Goal: Task Accomplishment & Management: Manage account settings

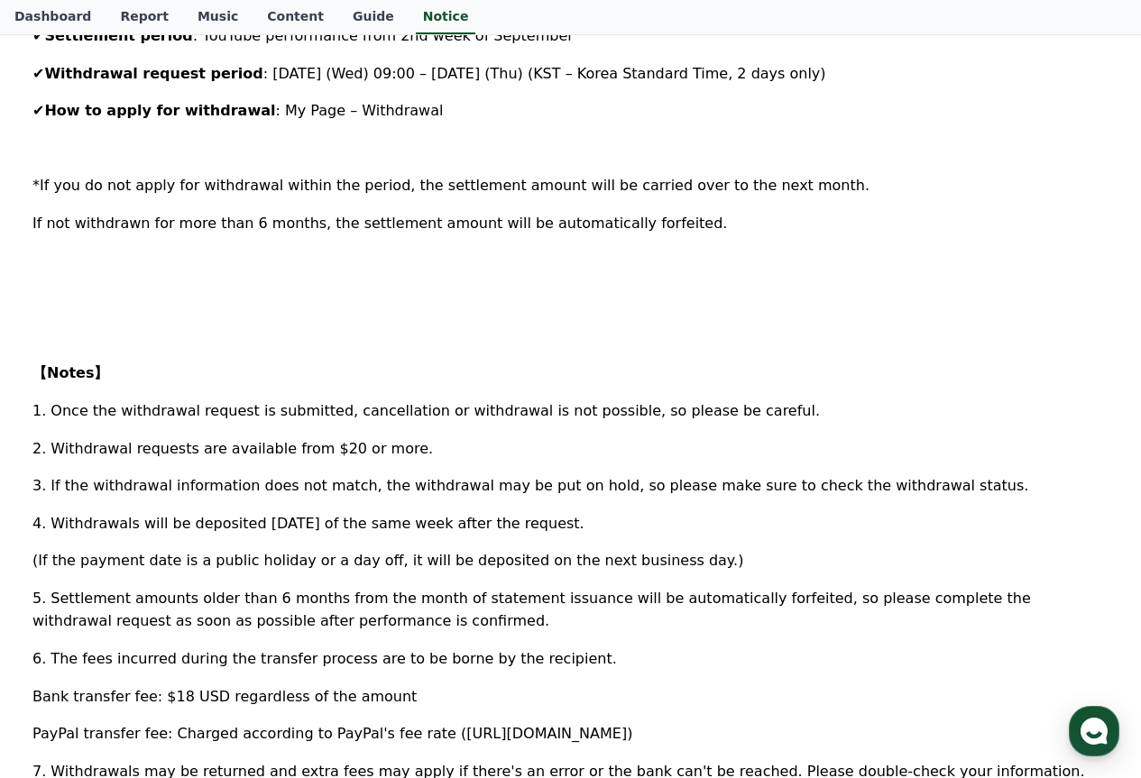
scroll to position [541, 0]
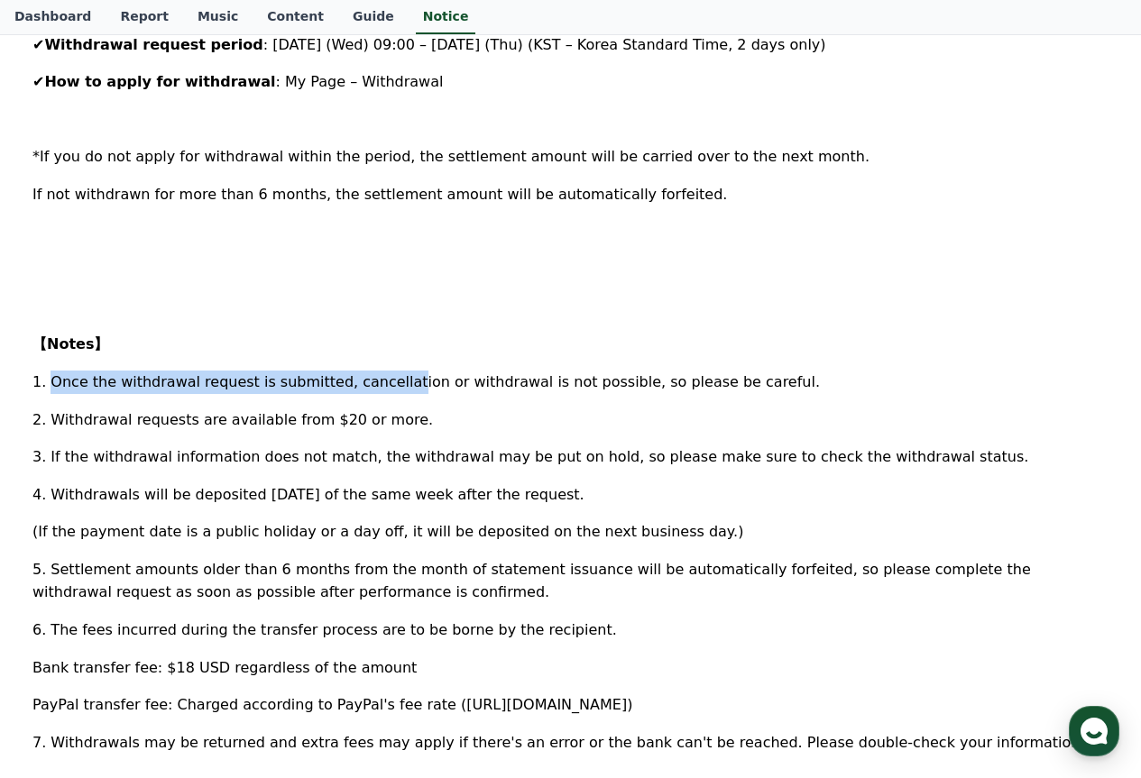
drag, startPoint x: 49, startPoint y: 386, endPoint x: 372, endPoint y: 374, distance: 323.9
click at [372, 374] on span "1. Once the withdrawal request is submitted, cancellation or withdrawal is not …" at bounding box center [425, 381] width 787 height 17
click at [348, 386] on span "1. Once the withdrawal request is submitted, cancellation or withdrawal is not …" at bounding box center [425, 381] width 787 height 17
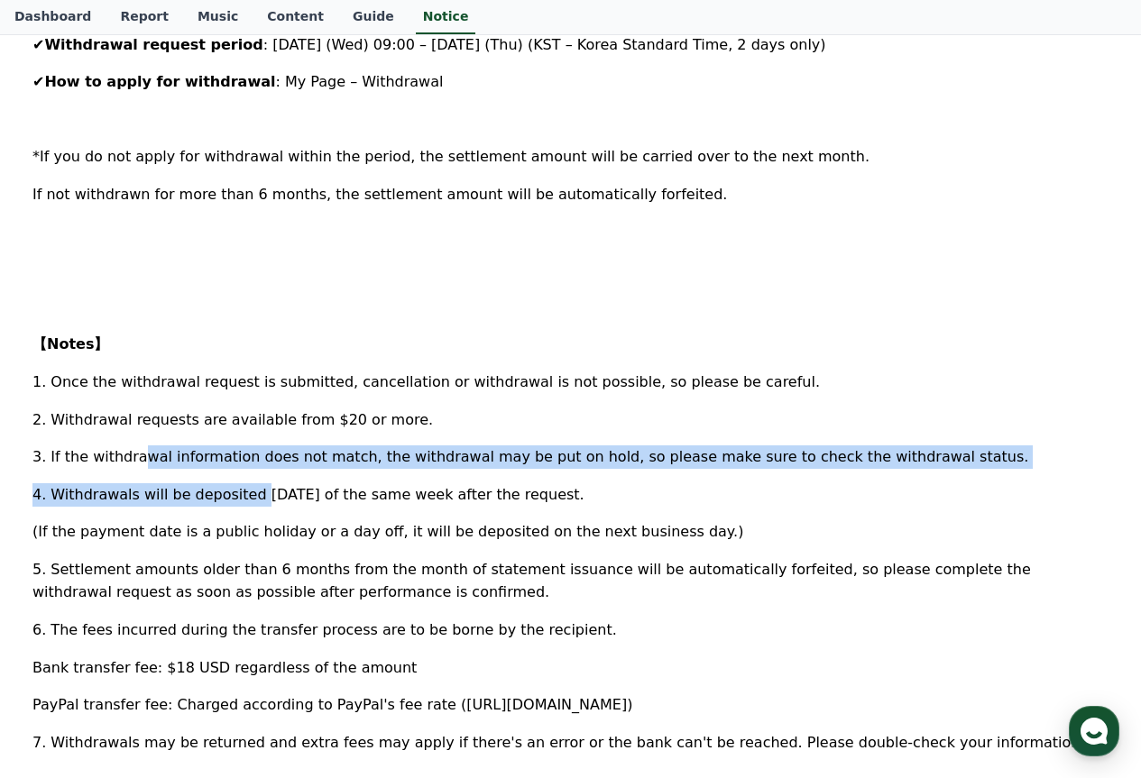
drag, startPoint x: 132, startPoint y: 466, endPoint x: 241, endPoint y: 473, distance: 109.3
click at [241, 473] on div "Hello, this is CREWARD. We are pleased to inform you about the withdrawal appli…" at bounding box center [570, 374] width 1076 height 1133
click at [325, 450] on span "3. If the withdrawal information does not match, the withdrawal may be put on h…" at bounding box center [529, 456] width 995 height 17
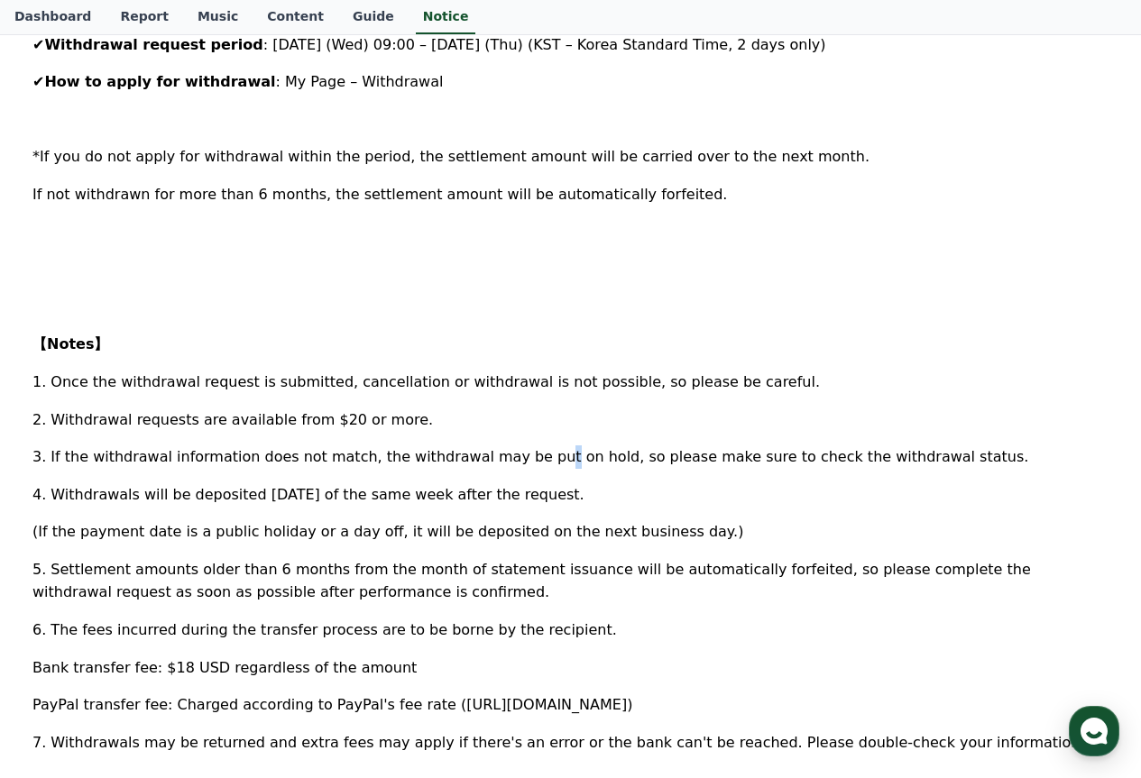
click at [510, 452] on span "3. If the withdrawal information does not match, the withdrawal may be put on h…" at bounding box center [529, 456] width 995 height 17
click at [366, 499] on span "4. Withdrawals will be deposited on Friday of the same week after the request." at bounding box center [308, 494] width 552 height 17
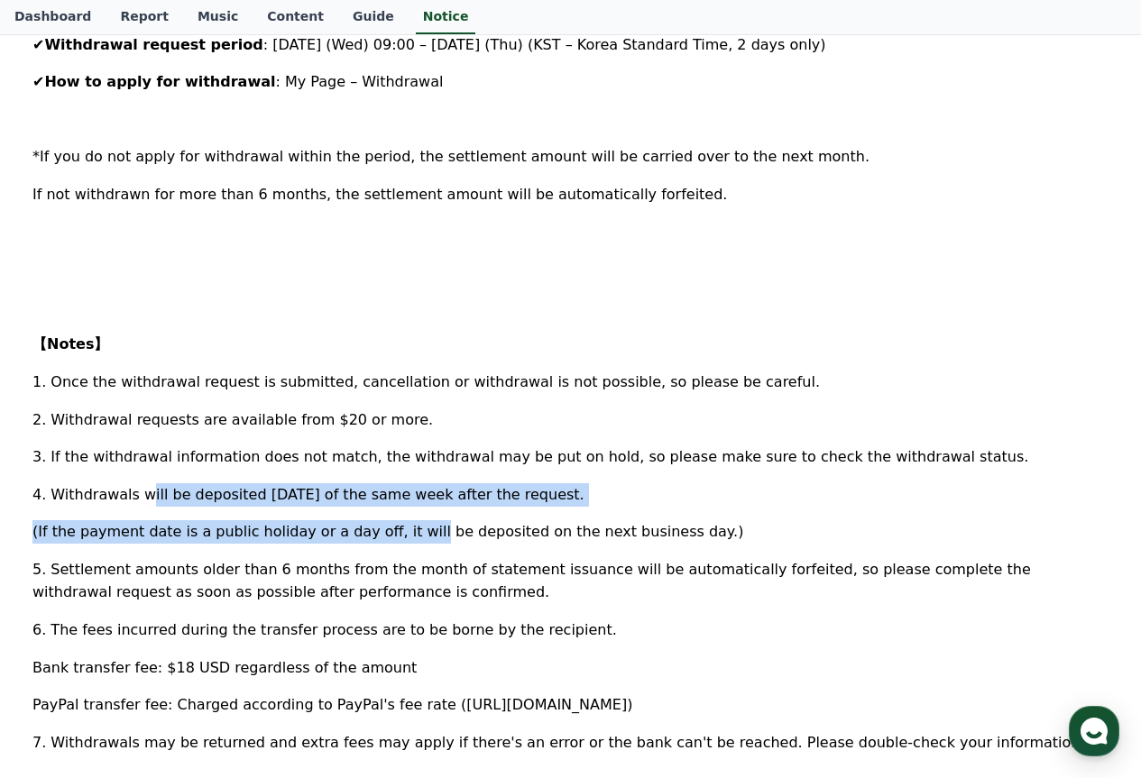
drag, startPoint x: 140, startPoint y: 503, endPoint x: 380, endPoint y: 515, distance: 240.1
click at [380, 515] on div "Hello, this is CREWARD. We are pleased to inform you about the withdrawal appli…" at bounding box center [570, 374] width 1076 height 1133
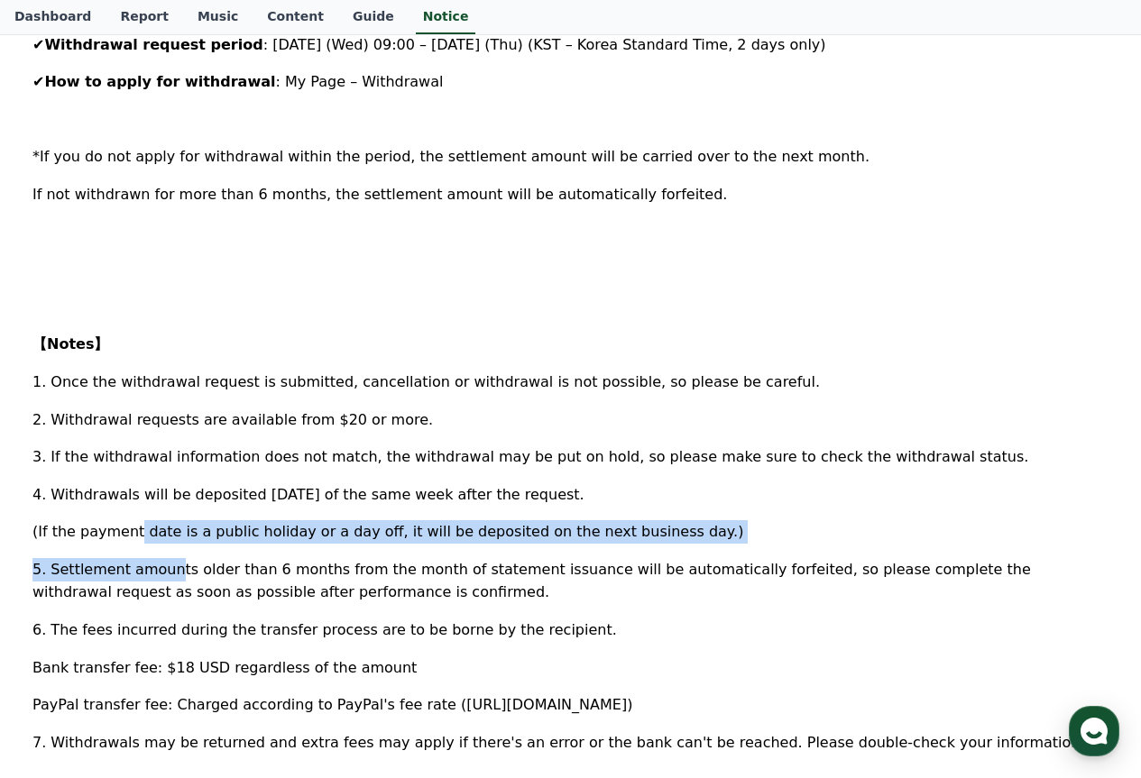
drag, startPoint x: 101, startPoint y: 536, endPoint x: 165, endPoint y: 546, distance: 64.9
click at [165, 546] on div "Hello, this is CREWARD. We are pleased to inform you about the withdrawal appli…" at bounding box center [570, 374] width 1076 height 1133
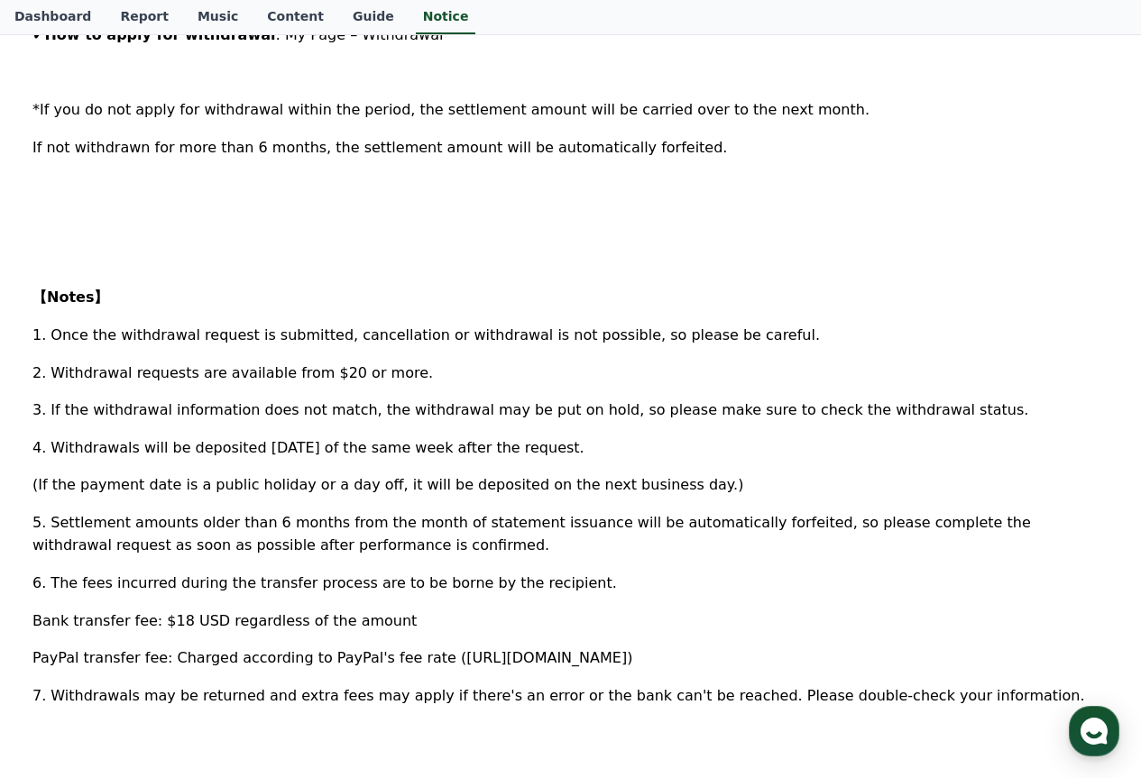
scroll to position [631, 0]
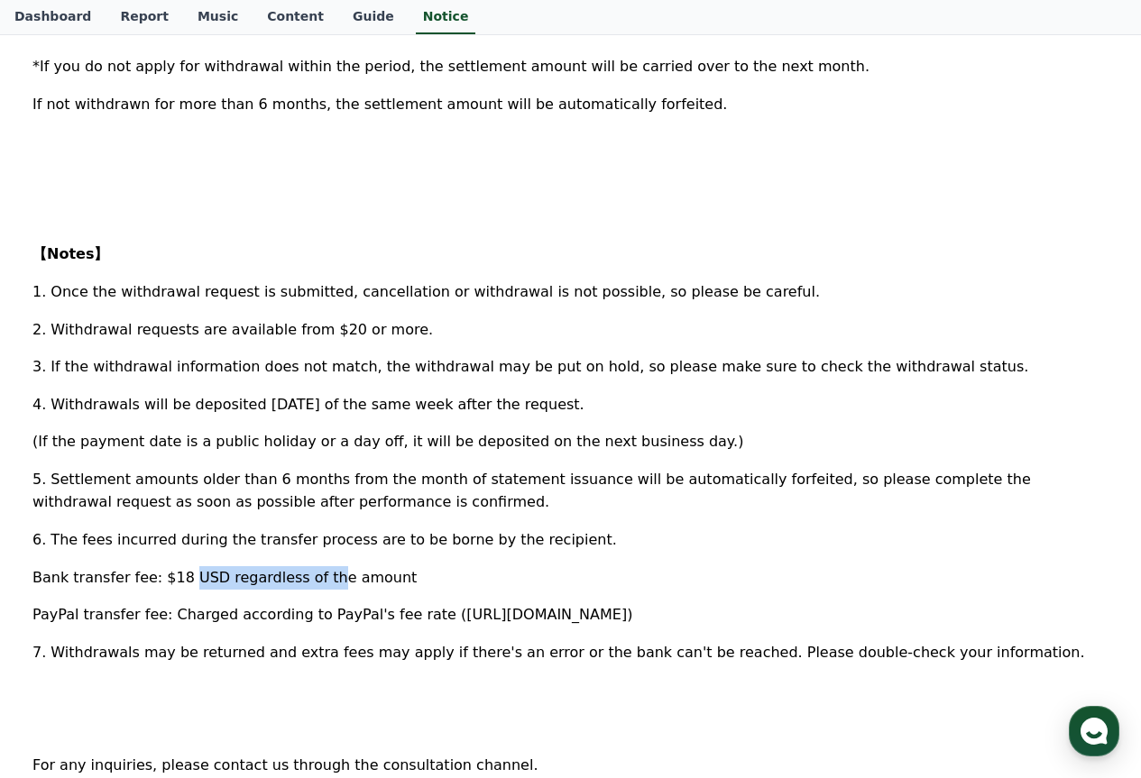
drag, startPoint x: 150, startPoint y: 582, endPoint x: 286, endPoint y: 574, distance: 136.4
click at [284, 575] on span "Bank transfer fee: $18 USD regardless of the amount" at bounding box center [224, 577] width 384 height 17
click at [141, 619] on span "PayPal transfer fee: Charged according to PayPal's fee rate (https://www.paypal…" at bounding box center [332, 614] width 600 height 17
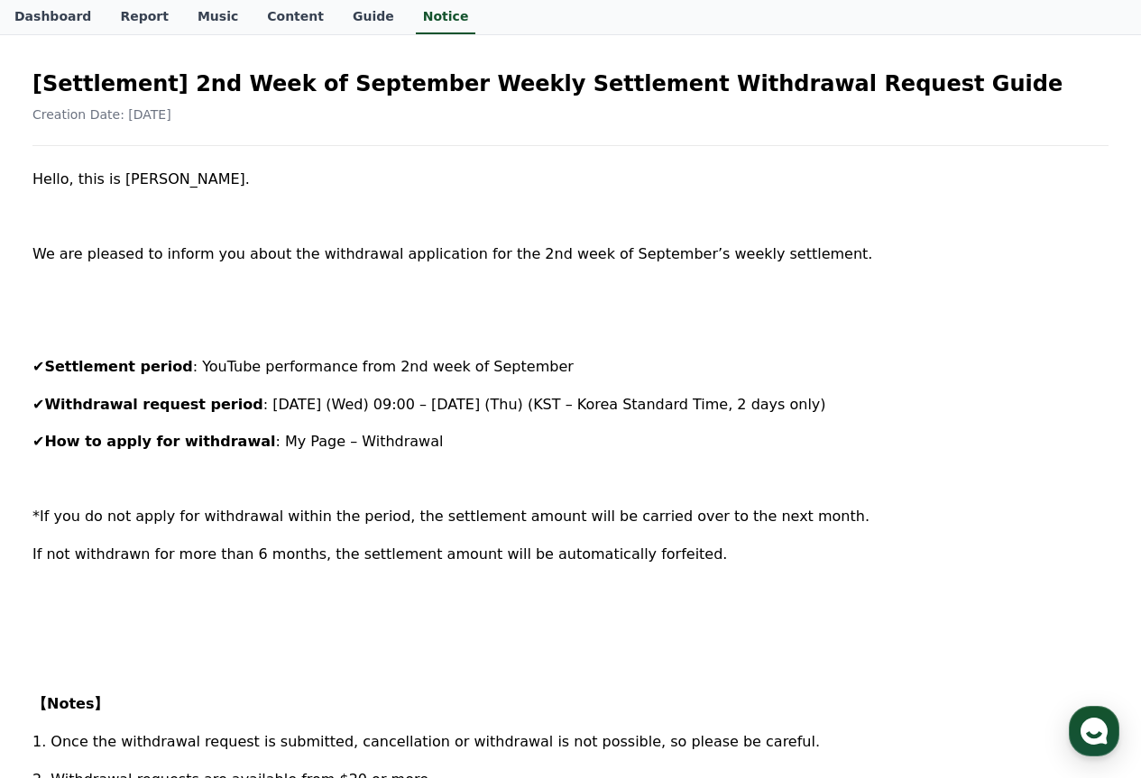
scroll to position [0, 0]
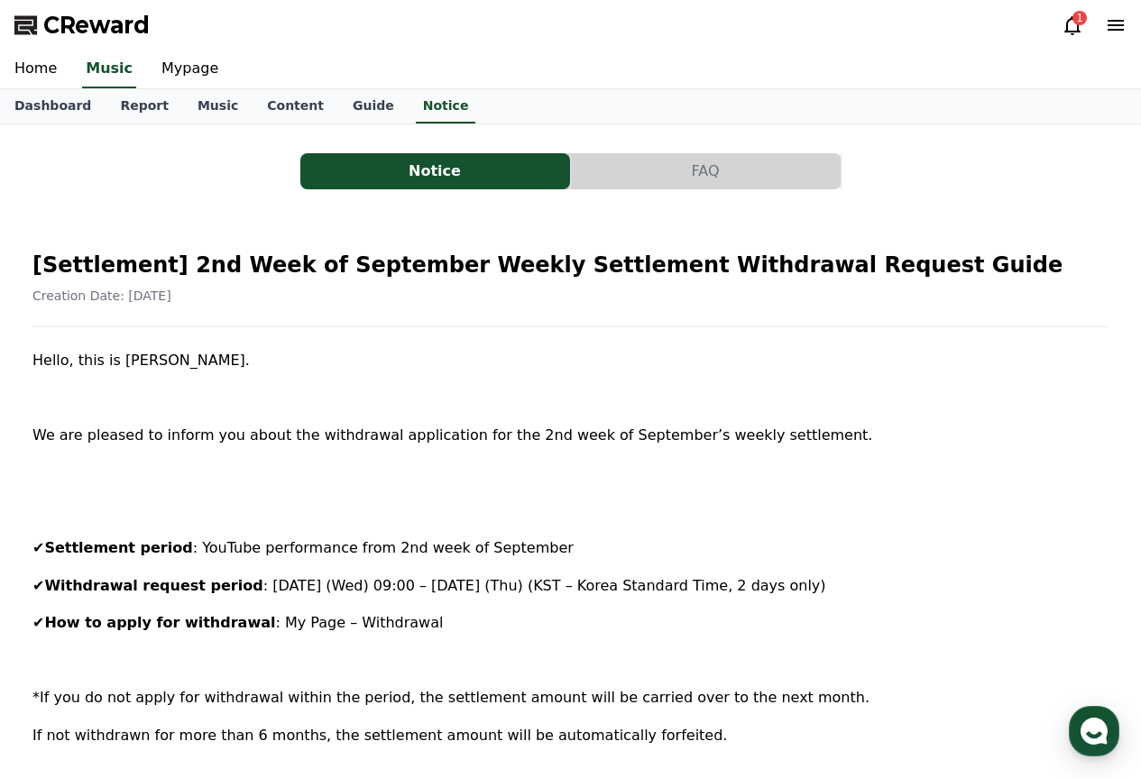
click at [1074, 16] on div "1" at bounding box center [1079, 18] width 14 height 14
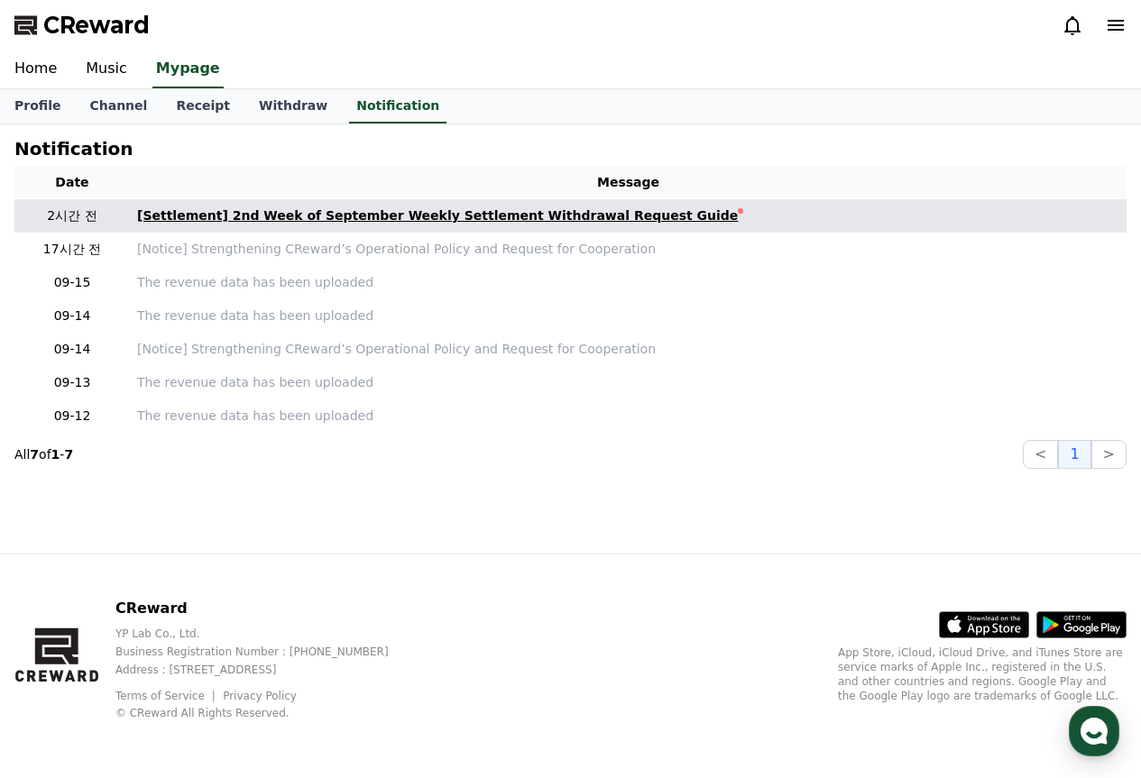
click at [643, 217] on link "[Settlement] 2nd Week of September Weekly Settlement Withdrawal Request Guide" at bounding box center [628, 215] width 982 height 19
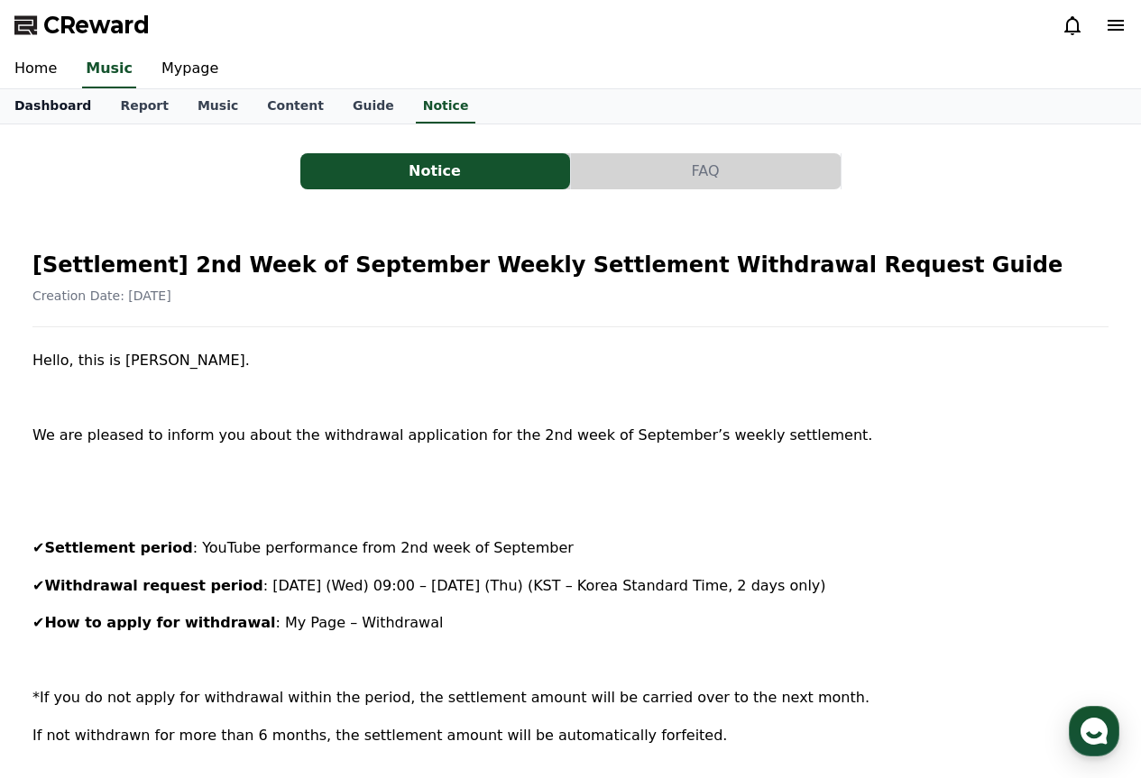
click at [43, 89] on link "Dashboard" at bounding box center [52, 106] width 105 height 34
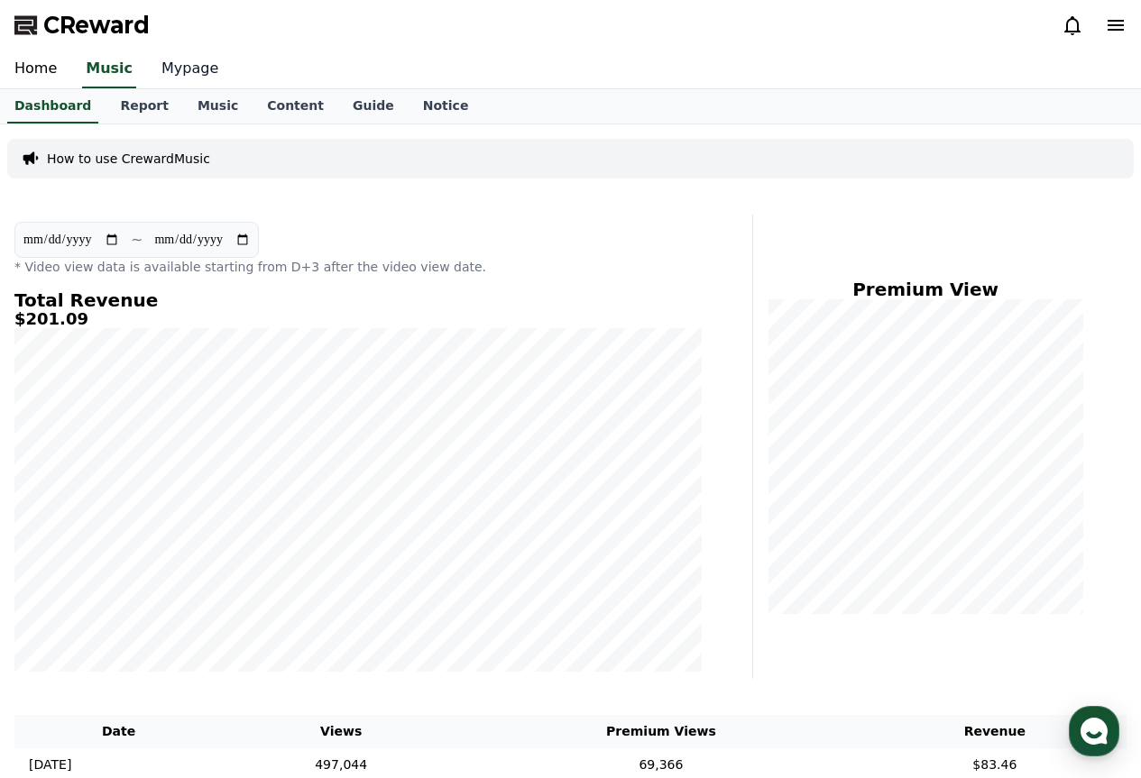
click at [171, 73] on link "Mypage" at bounding box center [190, 69] width 86 height 38
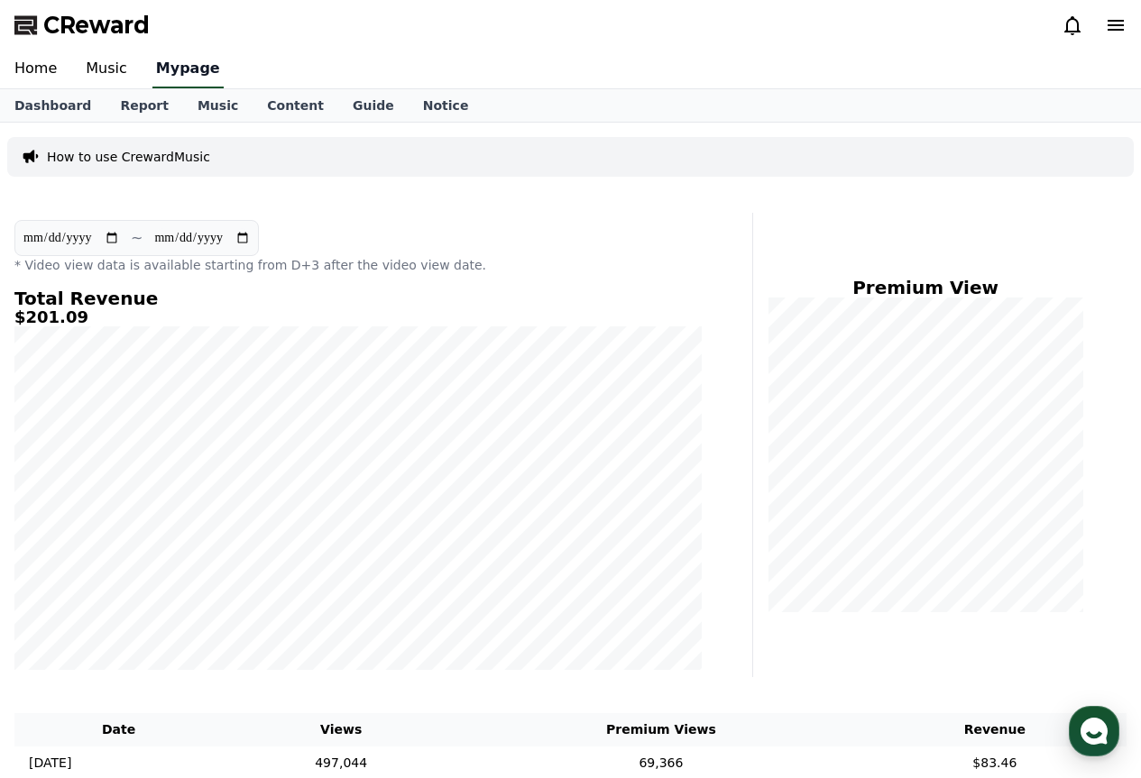
select select "**********"
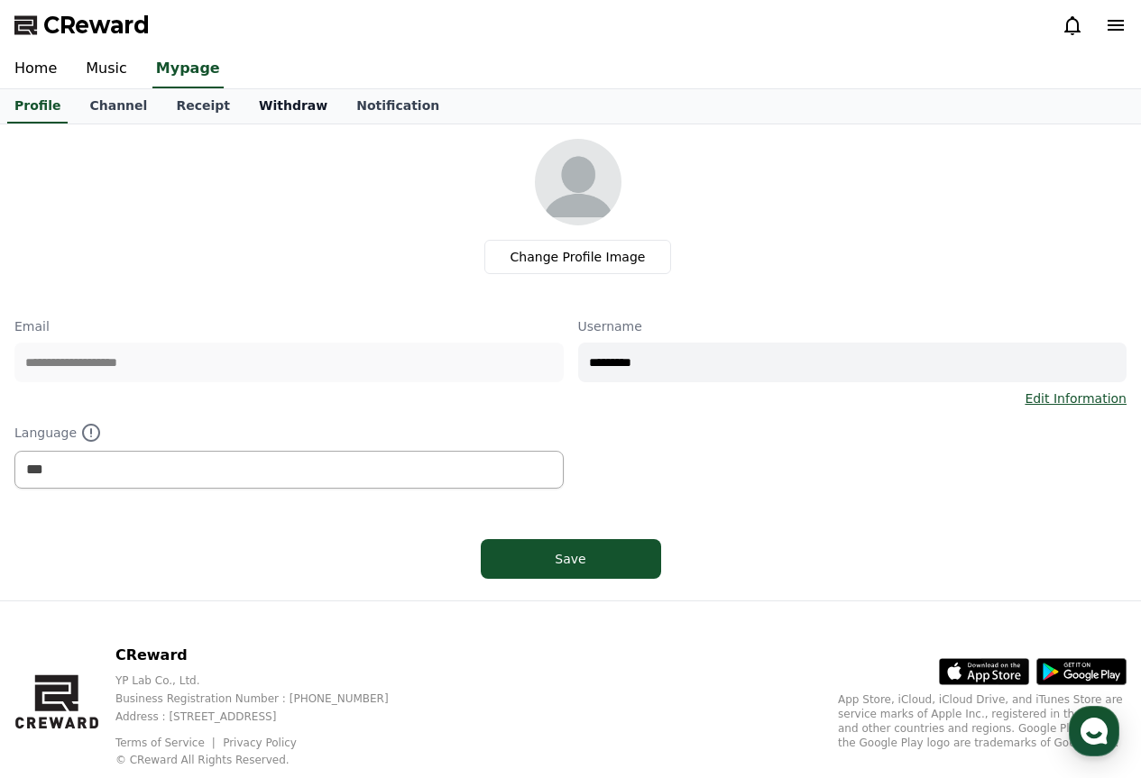
click at [271, 95] on link "Withdraw" at bounding box center [292, 106] width 97 height 34
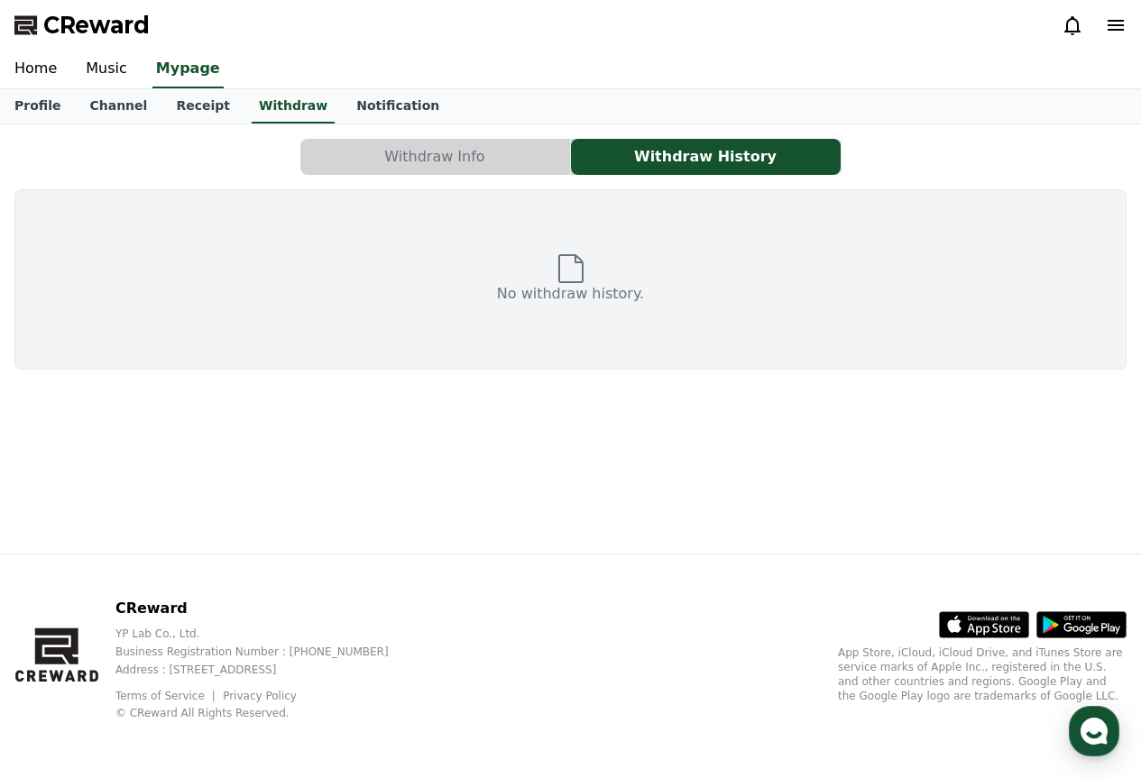
click at [369, 161] on button "Withdraw Info" at bounding box center [435, 157] width 270 height 36
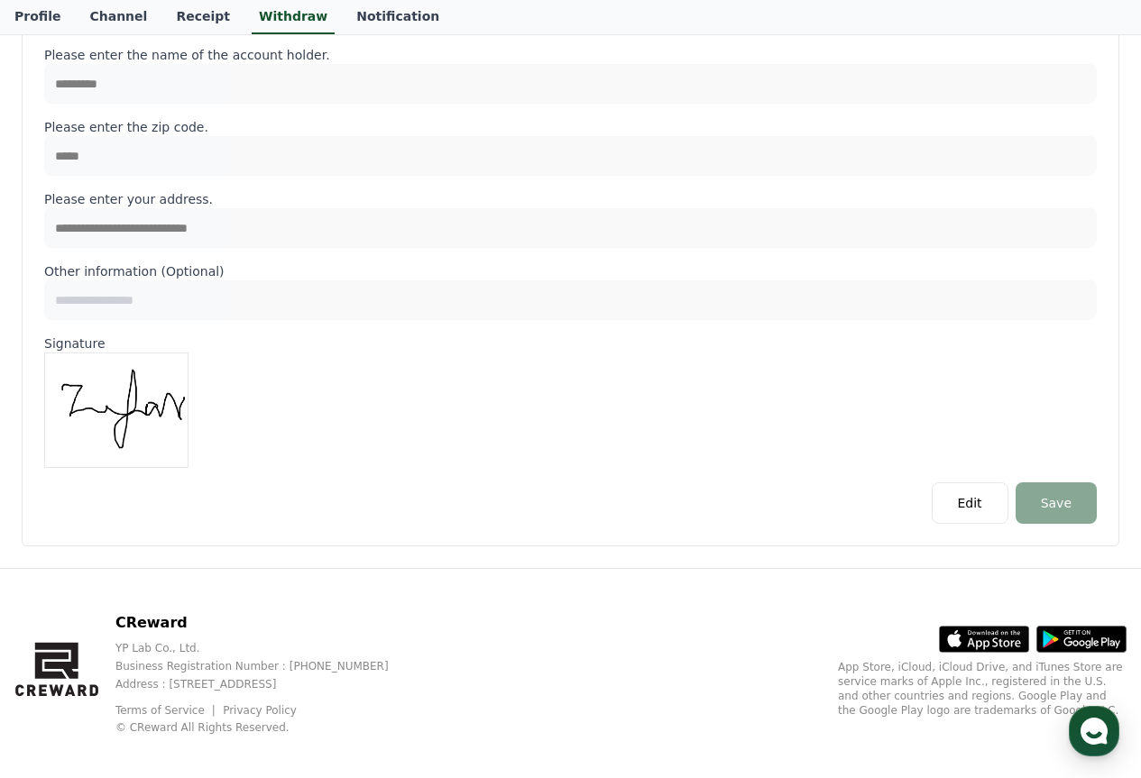
scroll to position [826, 0]
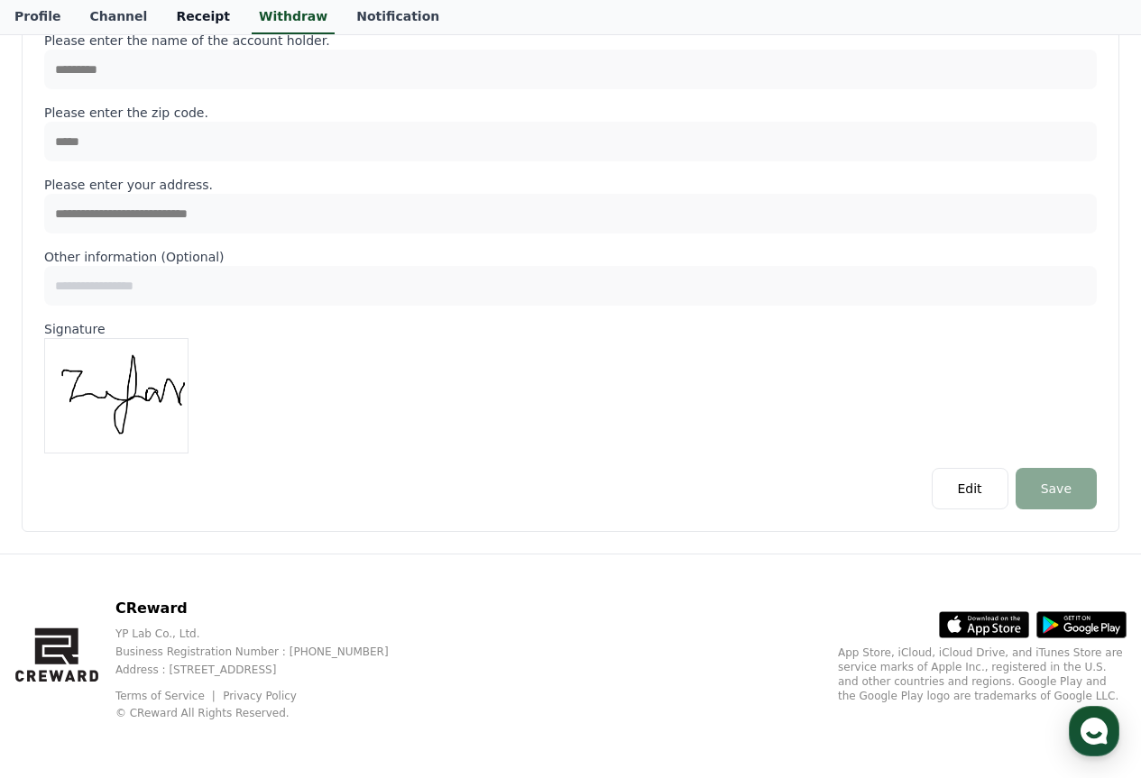
click at [194, 23] on link "Receipt" at bounding box center [202, 17] width 83 height 34
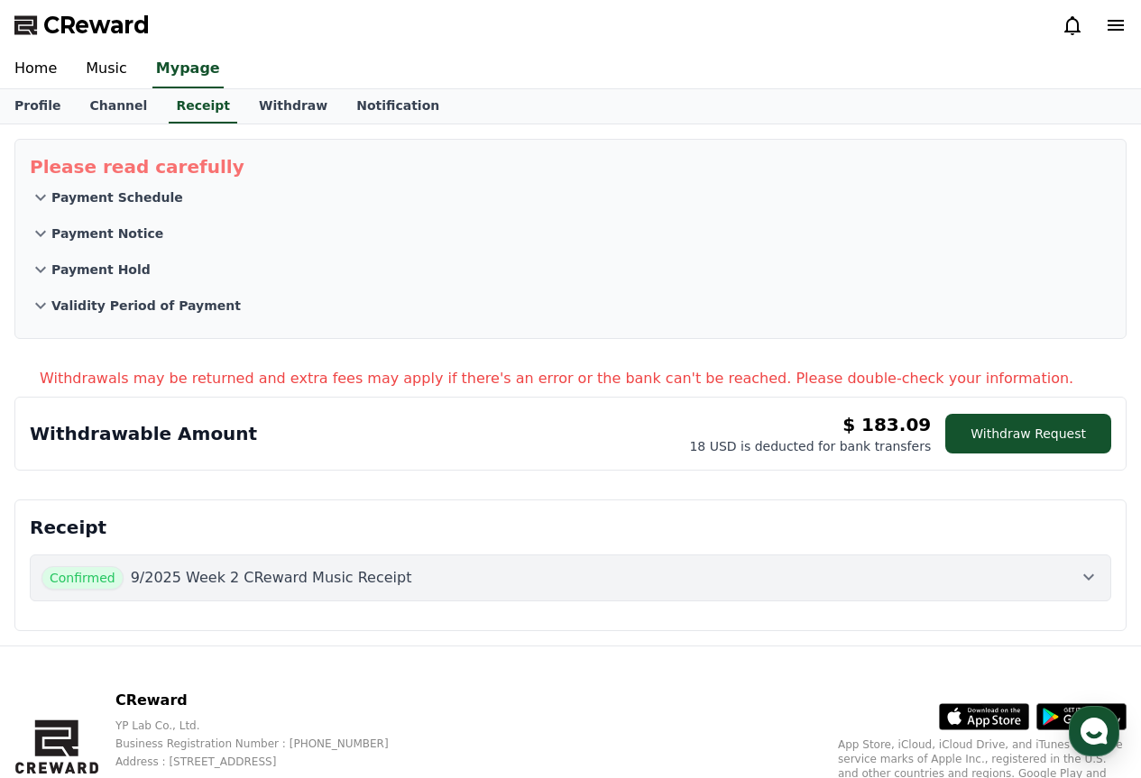
click at [538, 424] on div "Withdrawable Amount $ 183.09 18 USD is deducted for bank transfers Withdraw Req…" at bounding box center [570, 433] width 1081 height 43
click at [1033, 441] on button "Withdraw Request" at bounding box center [1028, 434] width 166 height 40
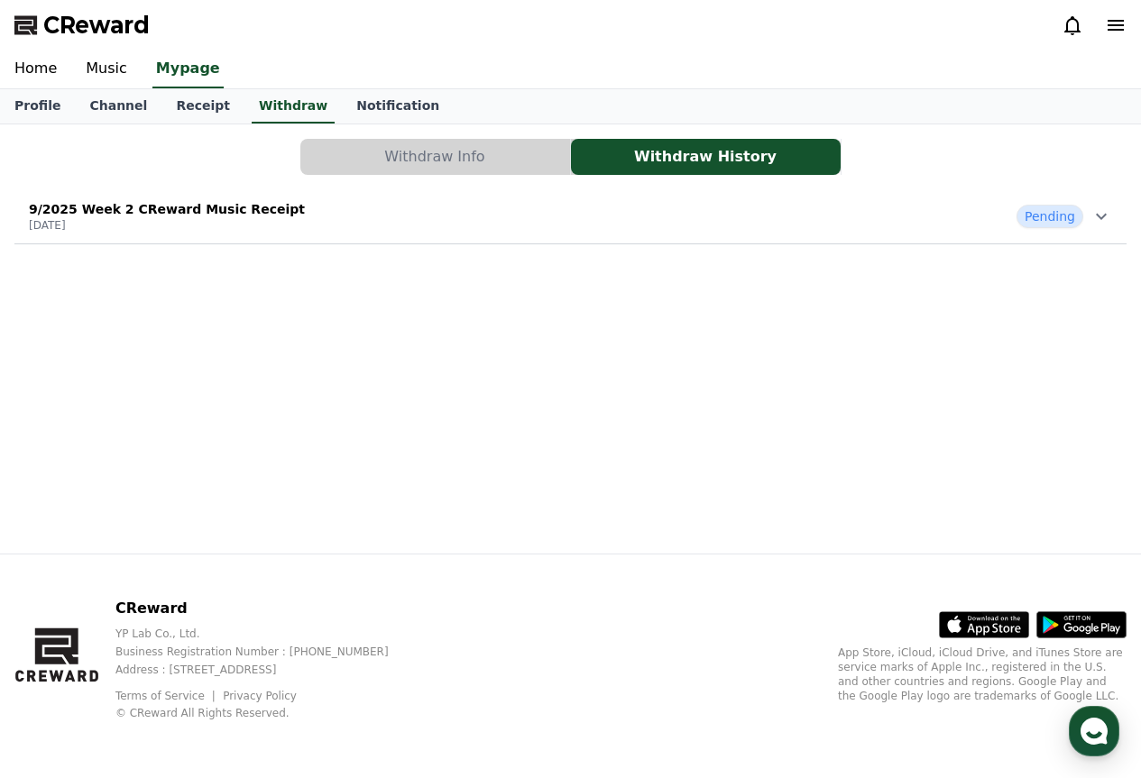
click at [1099, 214] on icon at bounding box center [1101, 217] width 22 height 22
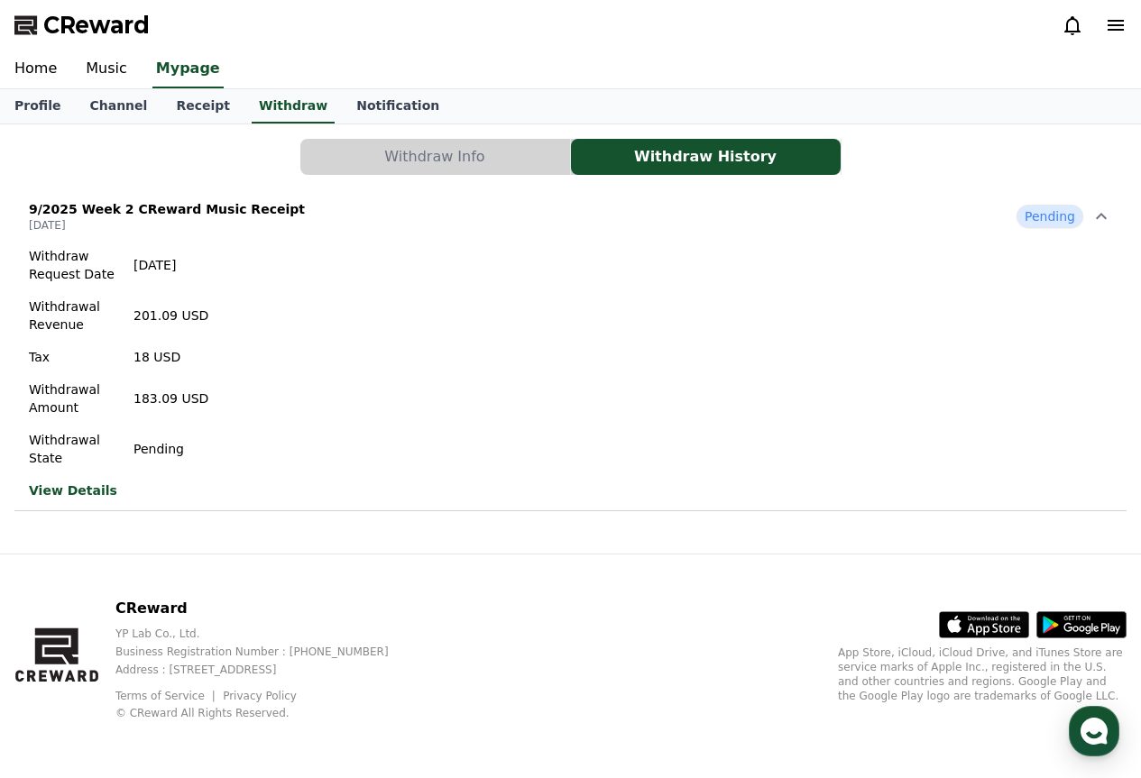
click at [78, 486] on link "View Details" at bounding box center [118, 490] width 179 height 18
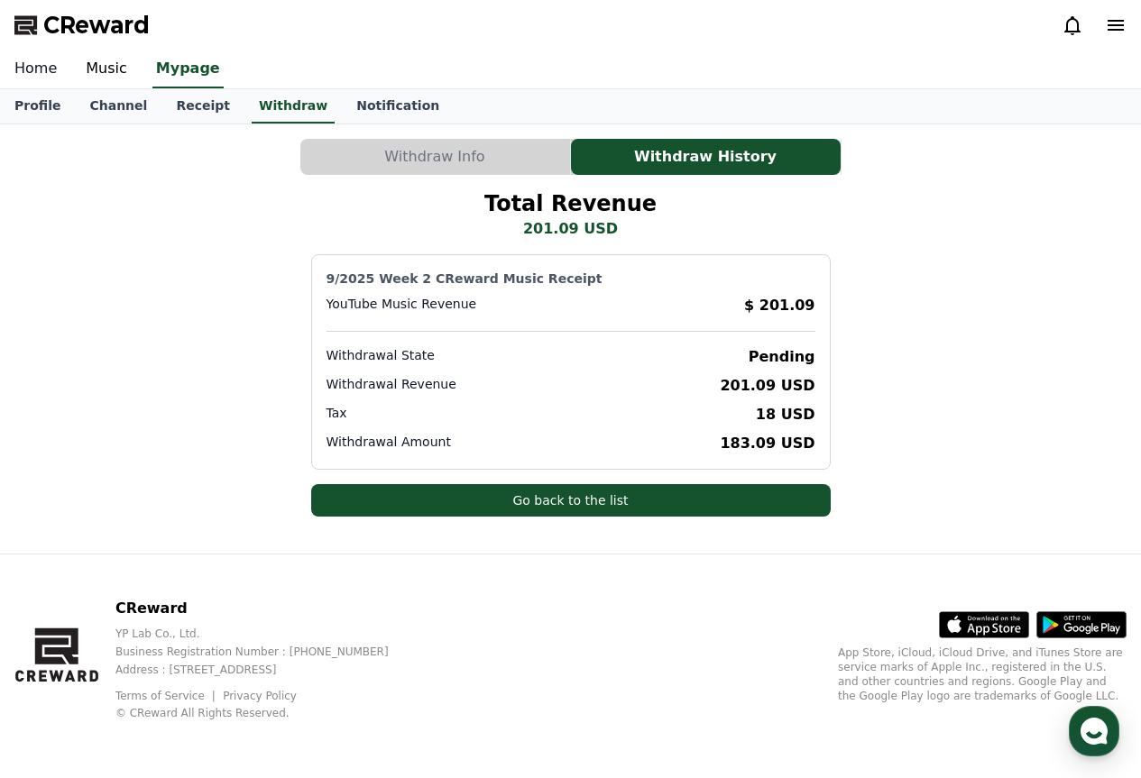
click at [29, 66] on link "Home" at bounding box center [35, 69] width 71 height 38
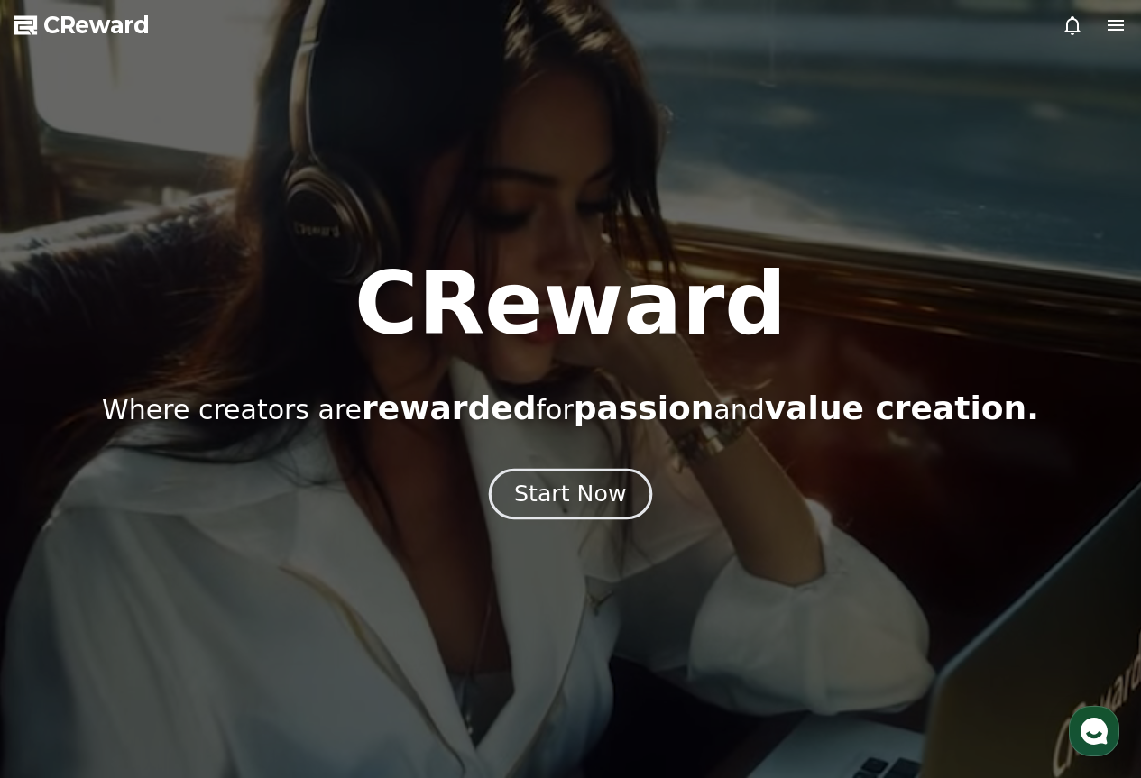
click at [559, 486] on div "Start Now" at bounding box center [570, 494] width 112 height 31
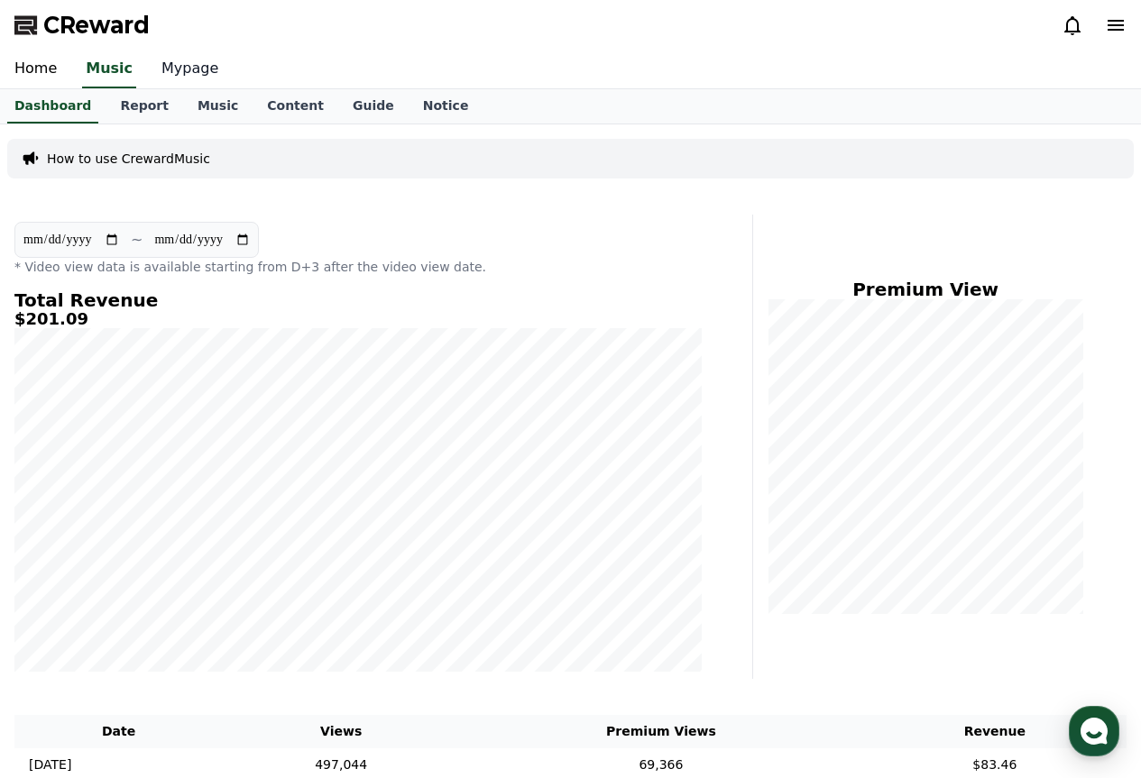
click at [188, 83] on link "Mypage" at bounding box center [190, 69] width 86 height 38
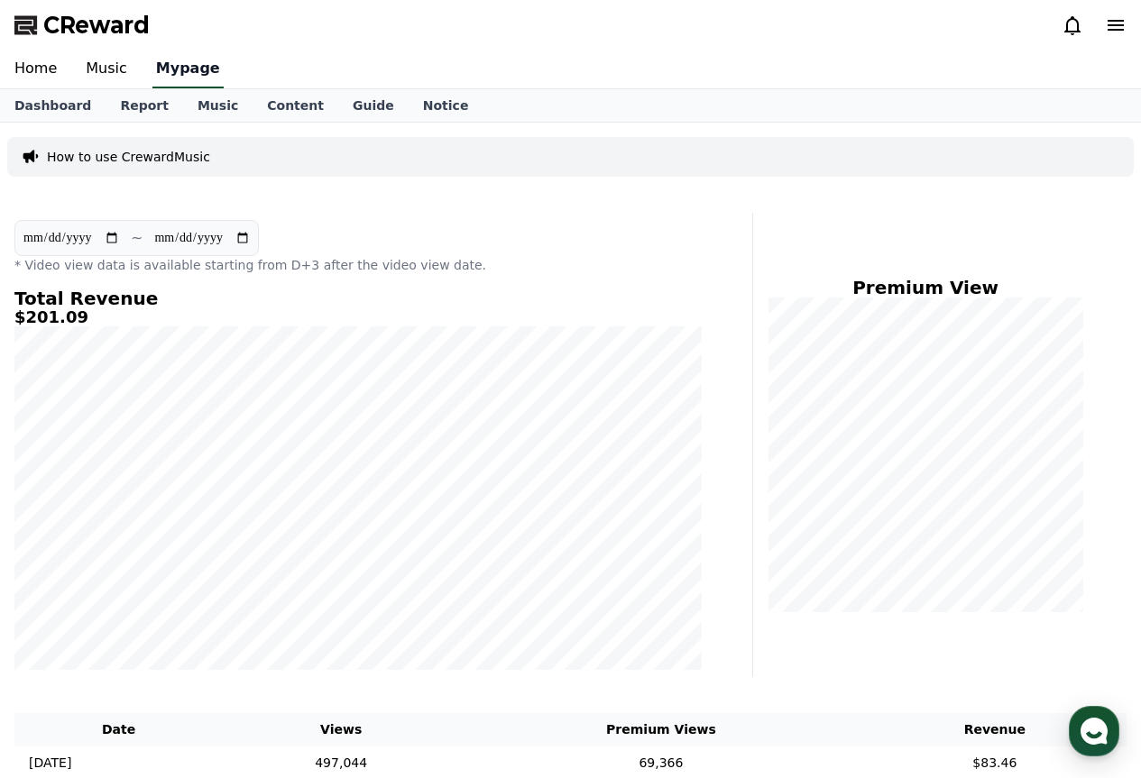
select select "**********"
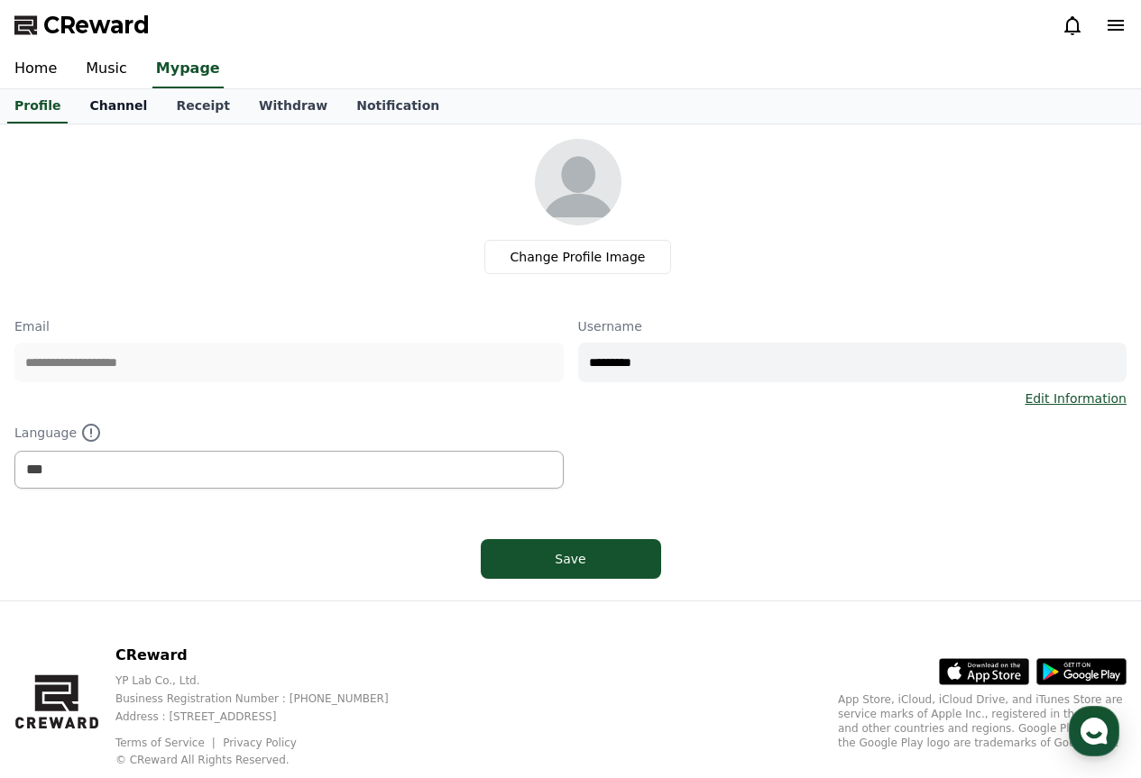
click at [124, 104] on link "Channel" at bounding box center [118, 106] width 87 height 34
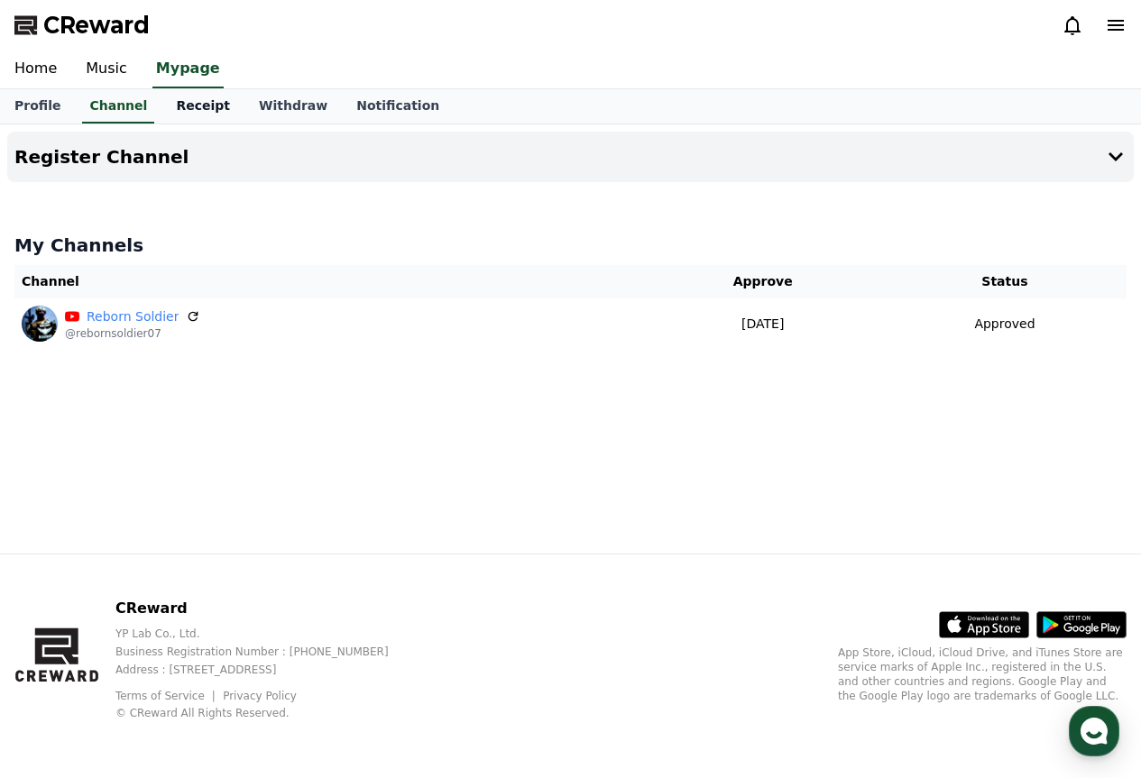
click at [200, 109] on link "Receipt" at bounding box center [202, 106] width 83 height 34
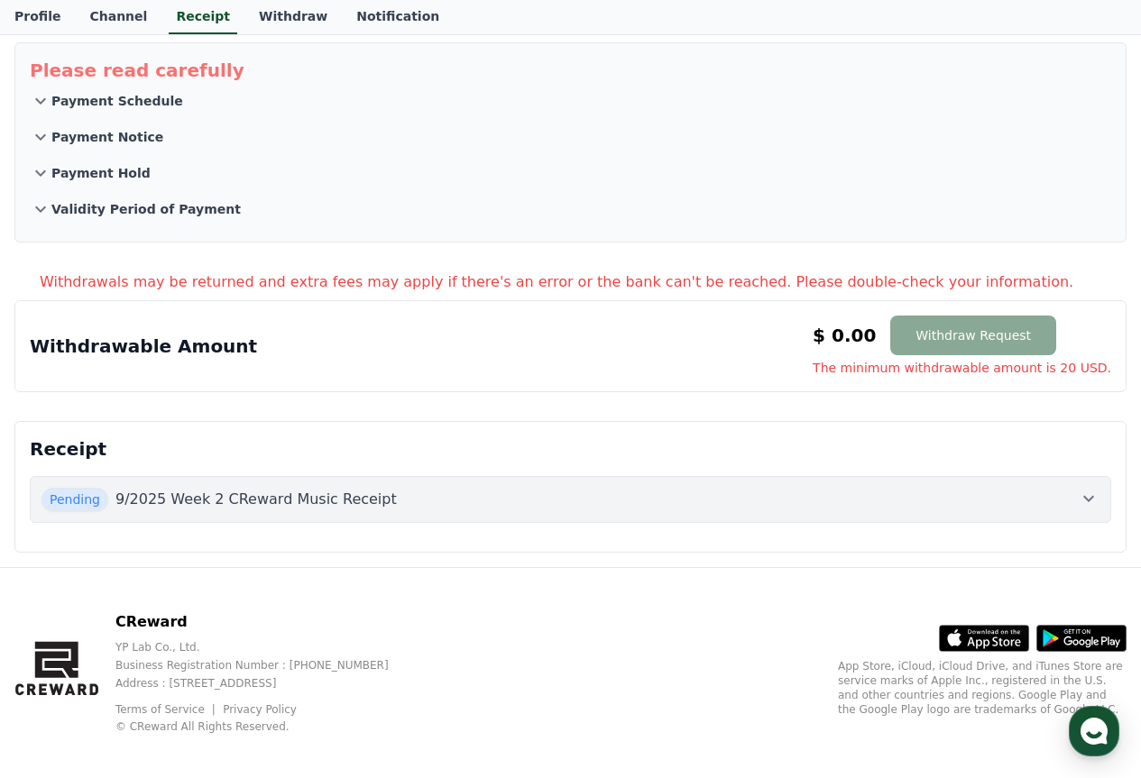
scroll to position [110, 0]
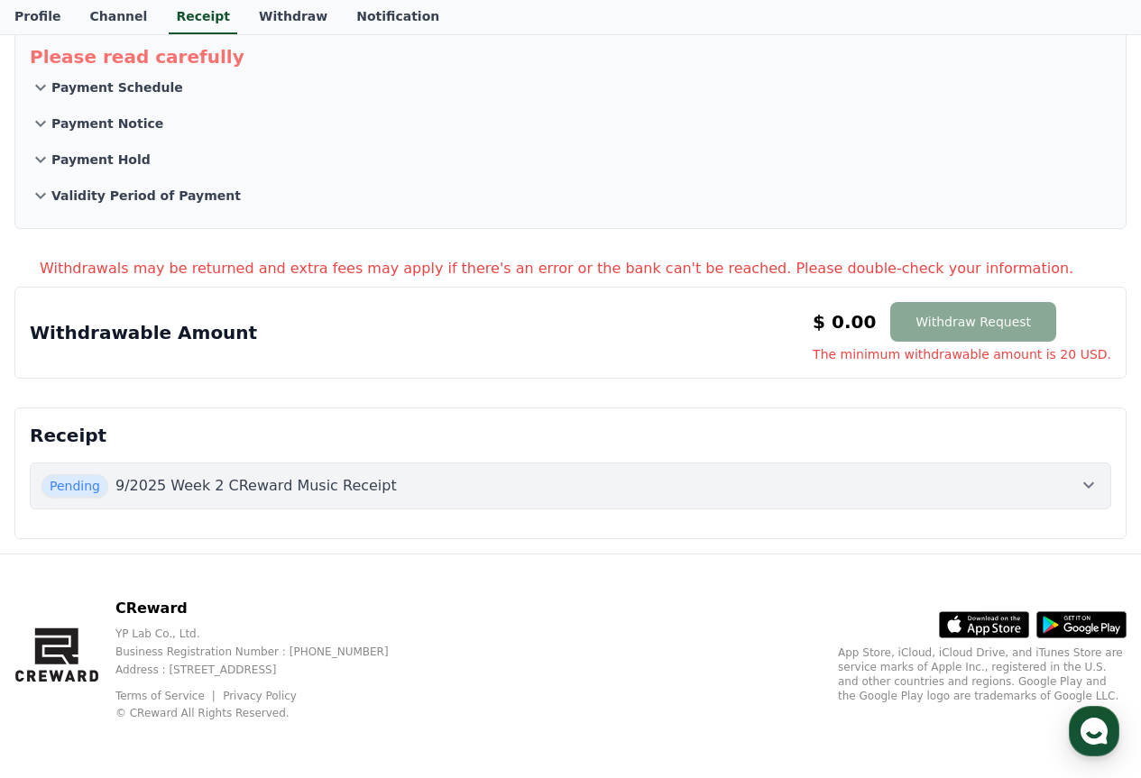
click at [471, 475] on div "Pending 9/2025 Week 2 CReward Music Receipt" at bounding box center [570, 485] width 1058 height 23
click at [525, 484] on div "Pending 9/2025 Week 2 CReward Music Receipt" at bounding box center [570, 485] width 1058 height 23
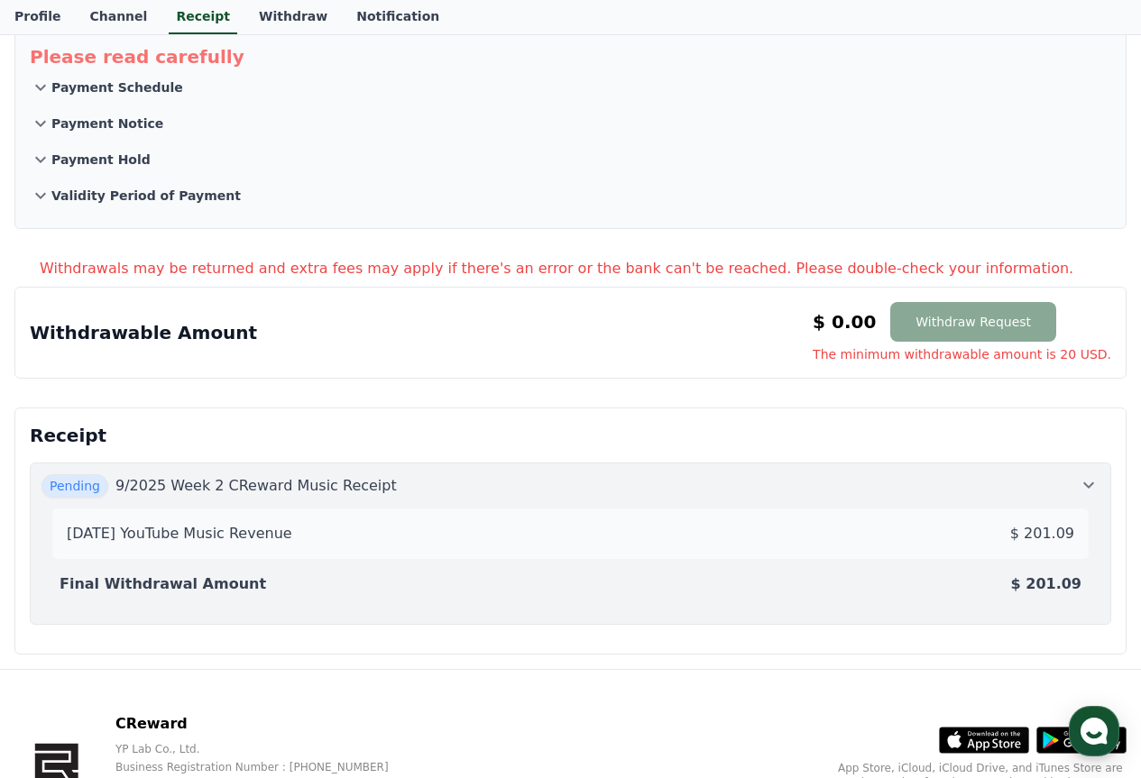
click at [703, 530] on div "2025-09-2 YouTube Music Revenue $ 201.09" at bounding box center [571, 534] width 1022 height 36
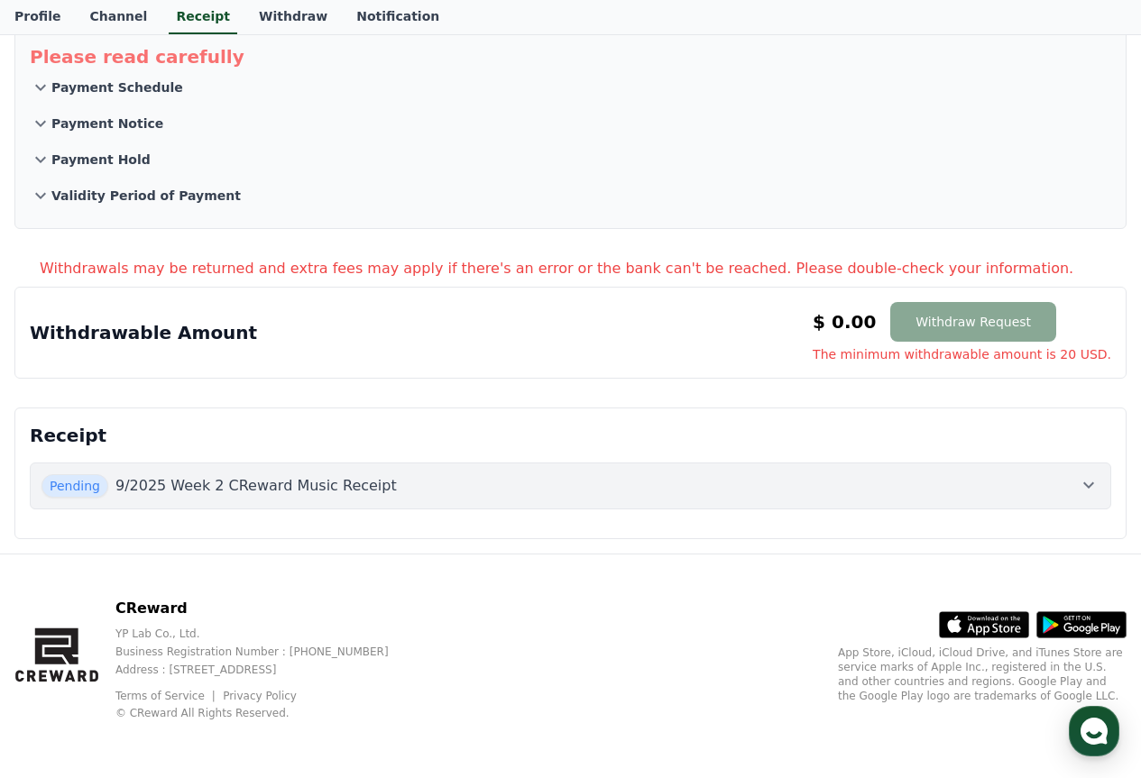
click at [655, 483] on div "Pending 9/2025 Week 2 CReward Music Receipt" at bounding box center [570, 485] width 1058 height 23
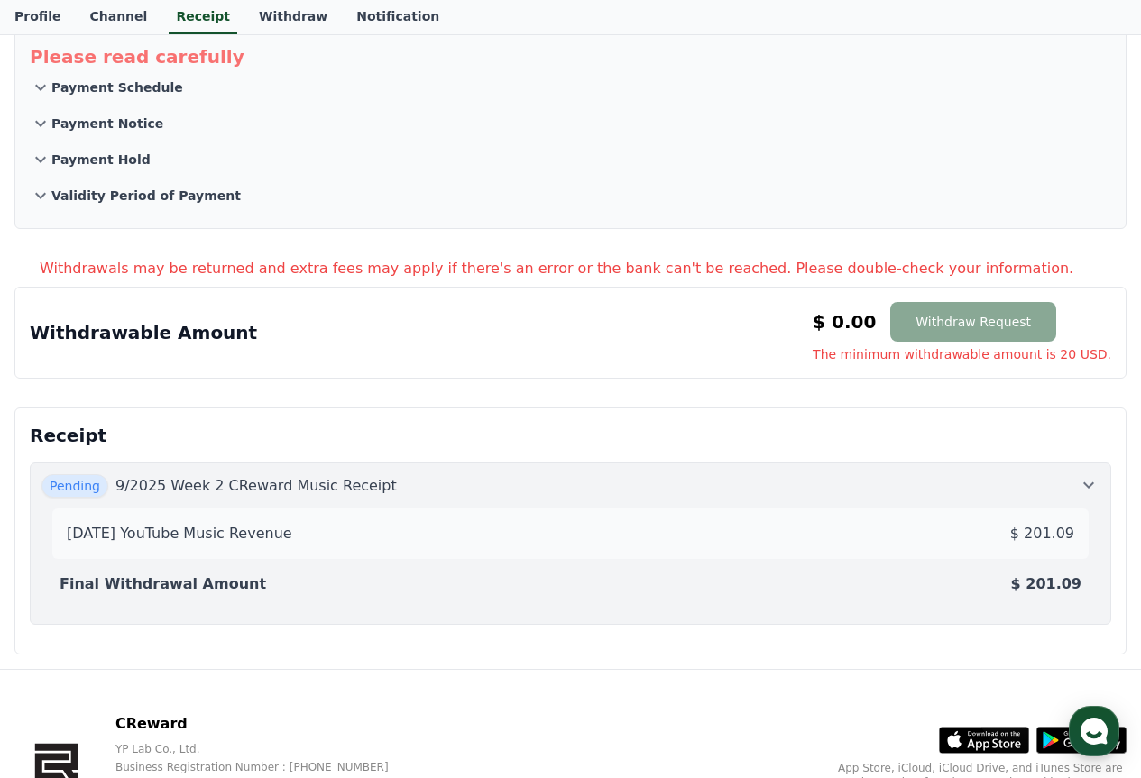
click at [584, 577] on div "Final Withdrawal Amount $ 201.09" at bounding box center [570, 584] width 1036 height 36
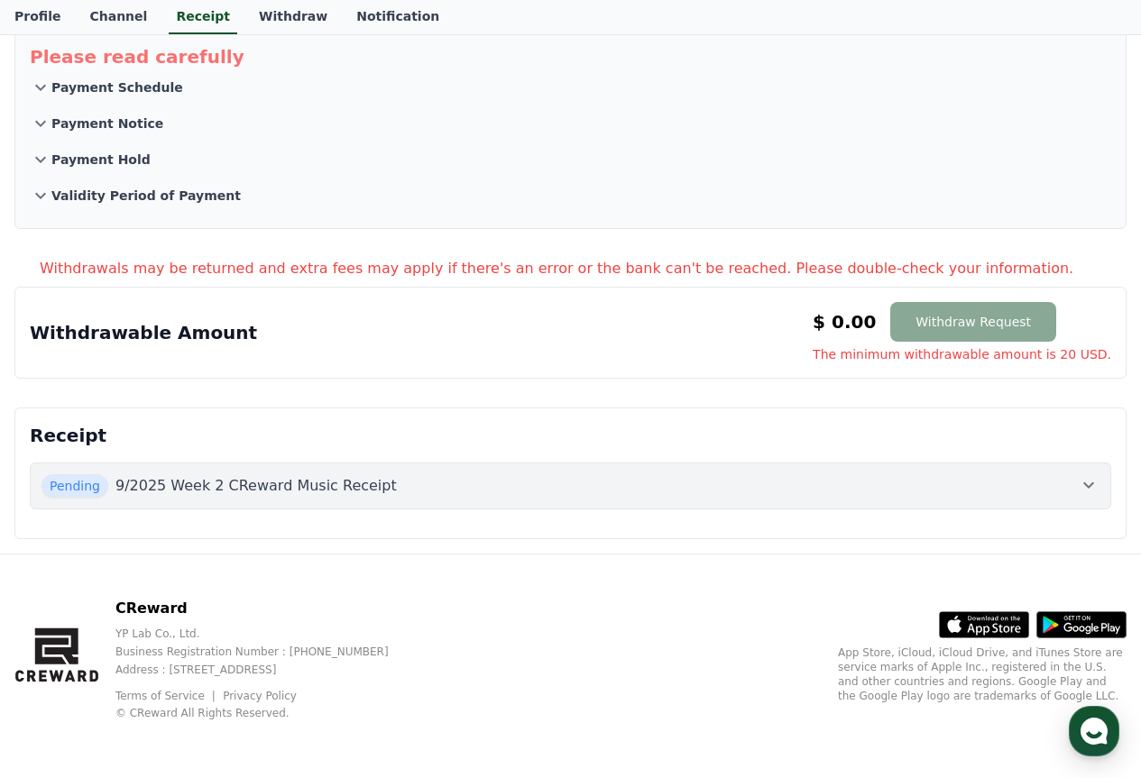
click at [567, 492] on div "Pending 9/2025 Week 2 CReward Music Receipt" at bounding box center [570, 485] width 1058 height 23
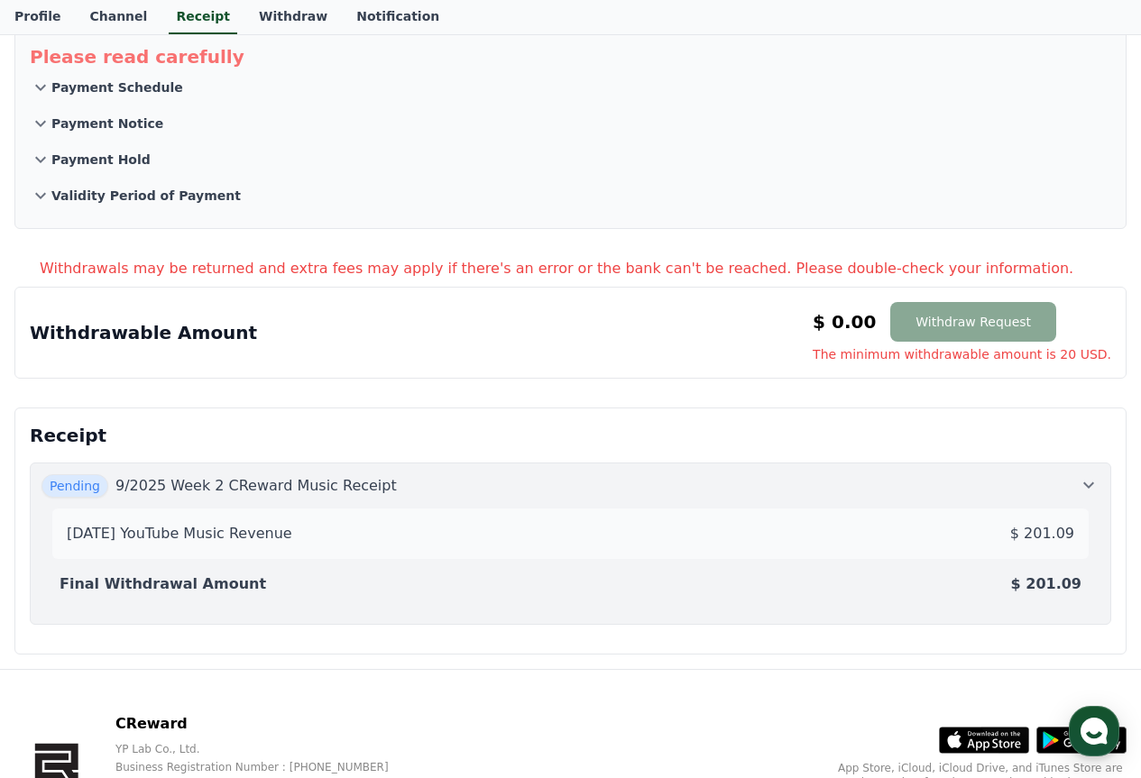
click at [1076, 583] on p "$ 201.09" at bounding box center [1046, 584] width 70 height 22
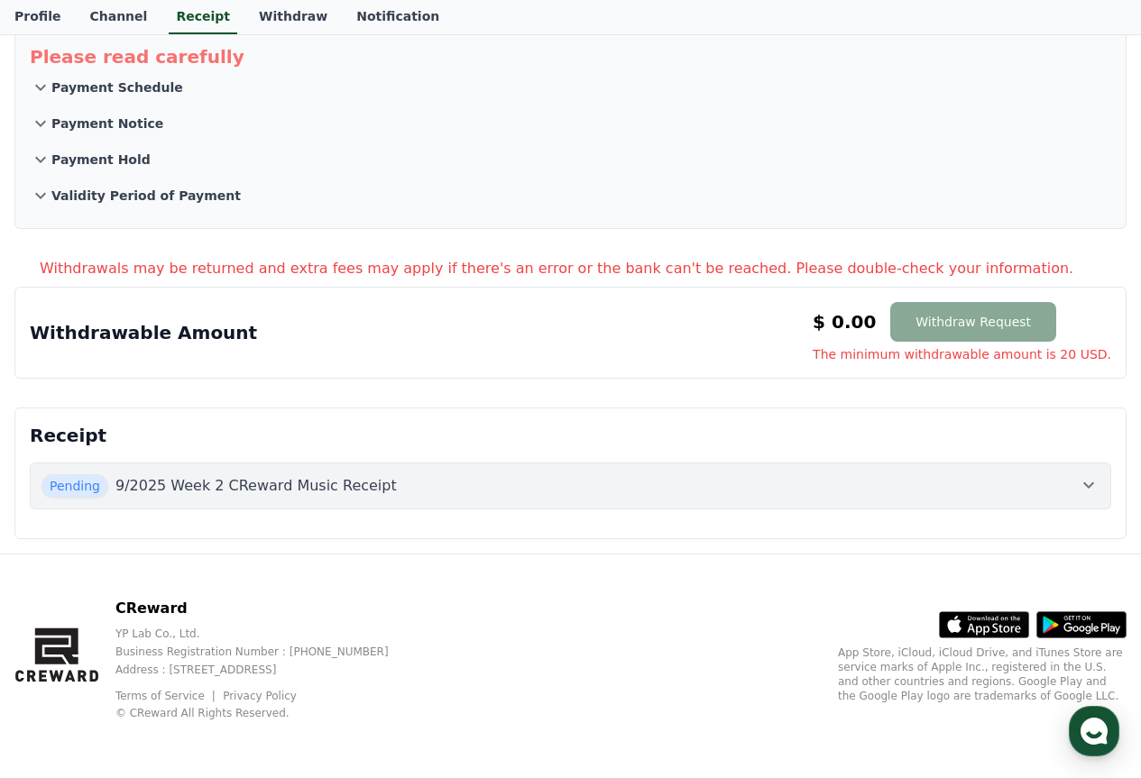
click at [1042, 484] on div "Pending 9/2025 Week 2 CReward Music Receipt" at bounding box center [570, 485] width 1058 height 23
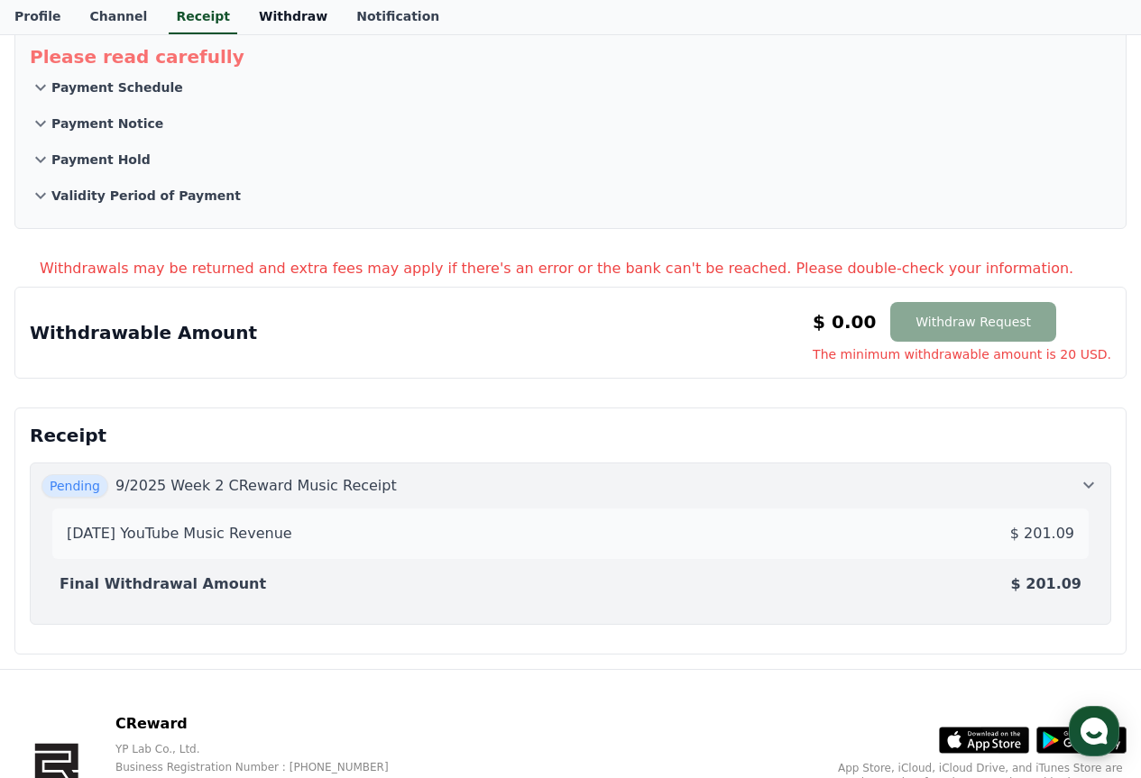
click at [267, 23] on link "Withdraw" at bounding box center [292, 17] width 97 height 34
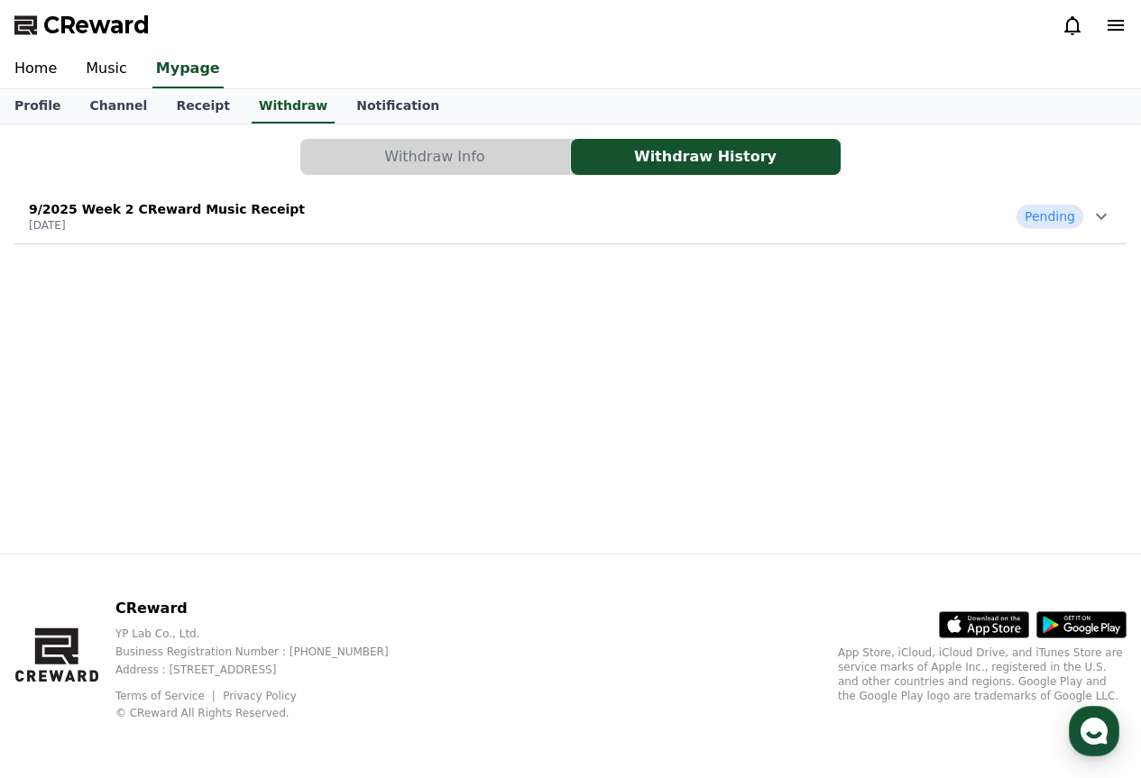
click at [989, 221] on div "9/2025 Week 2 CReward Music Receipt [DATE] Pending" at bounding box center [570, 216] width 1112 height 47
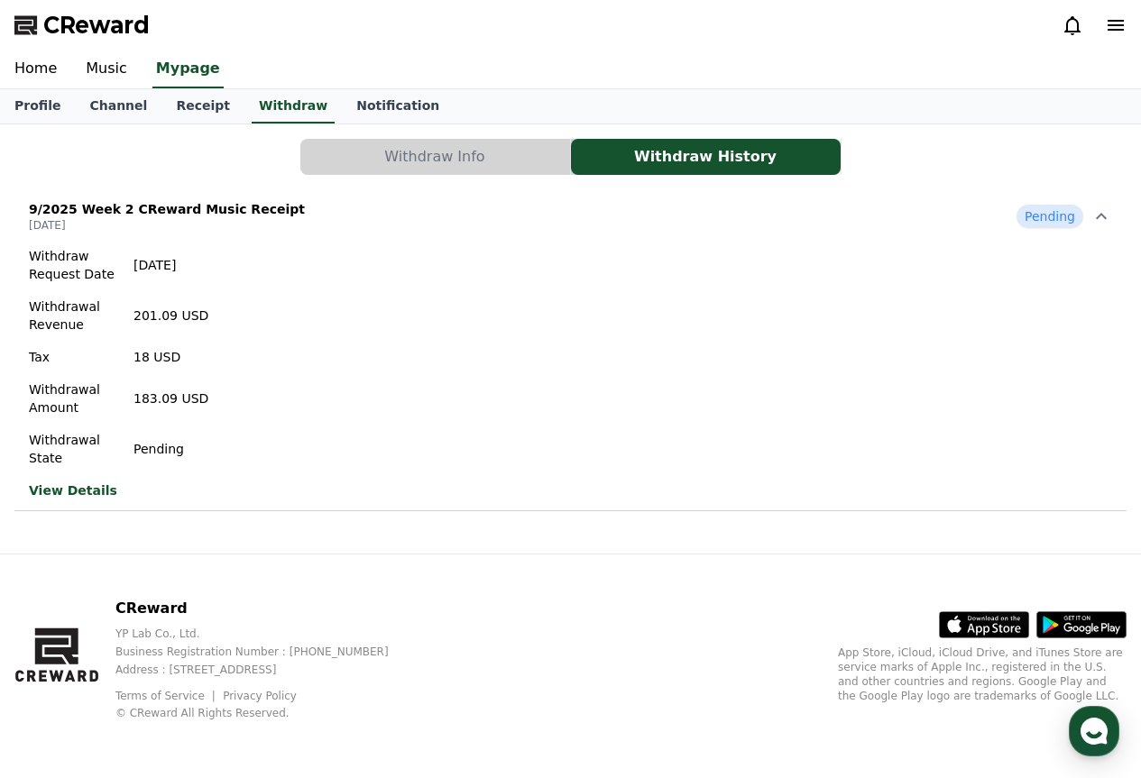
click at [59, 490] on link "View Details" at bounding box center [118, 490] width 179 height 18
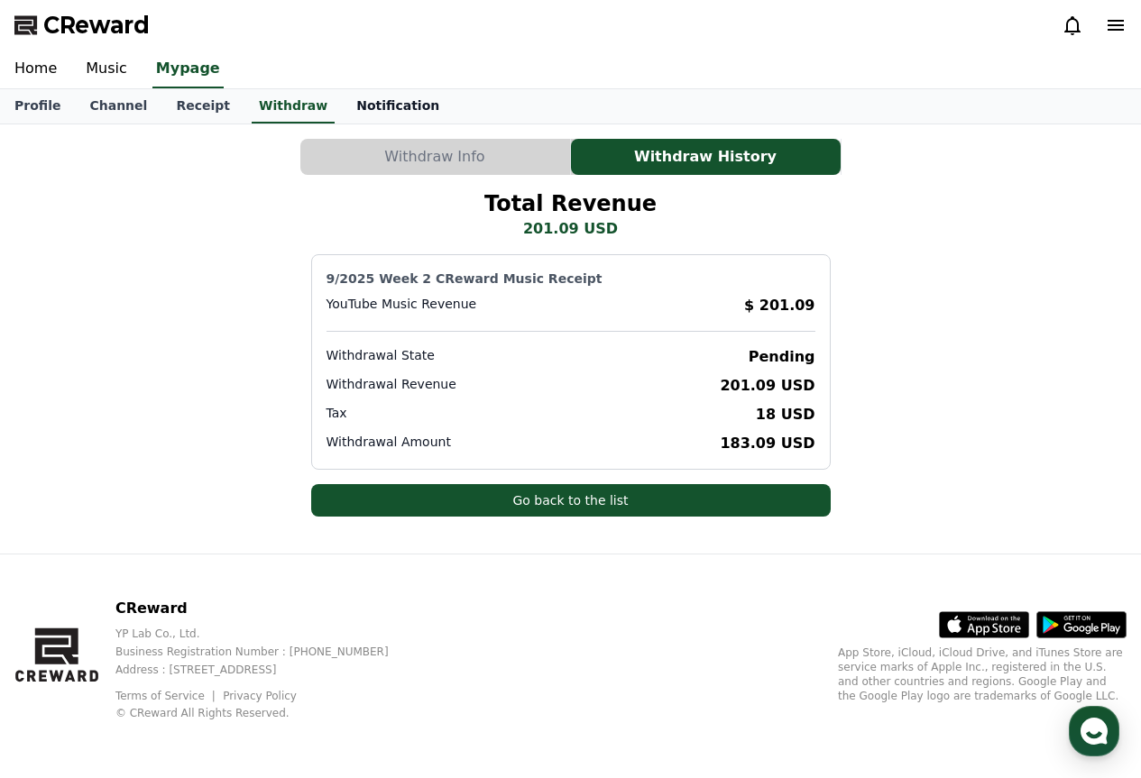
click at [342, 99] on link "Notification" at bounding box center [398, 106] width 112 height 34
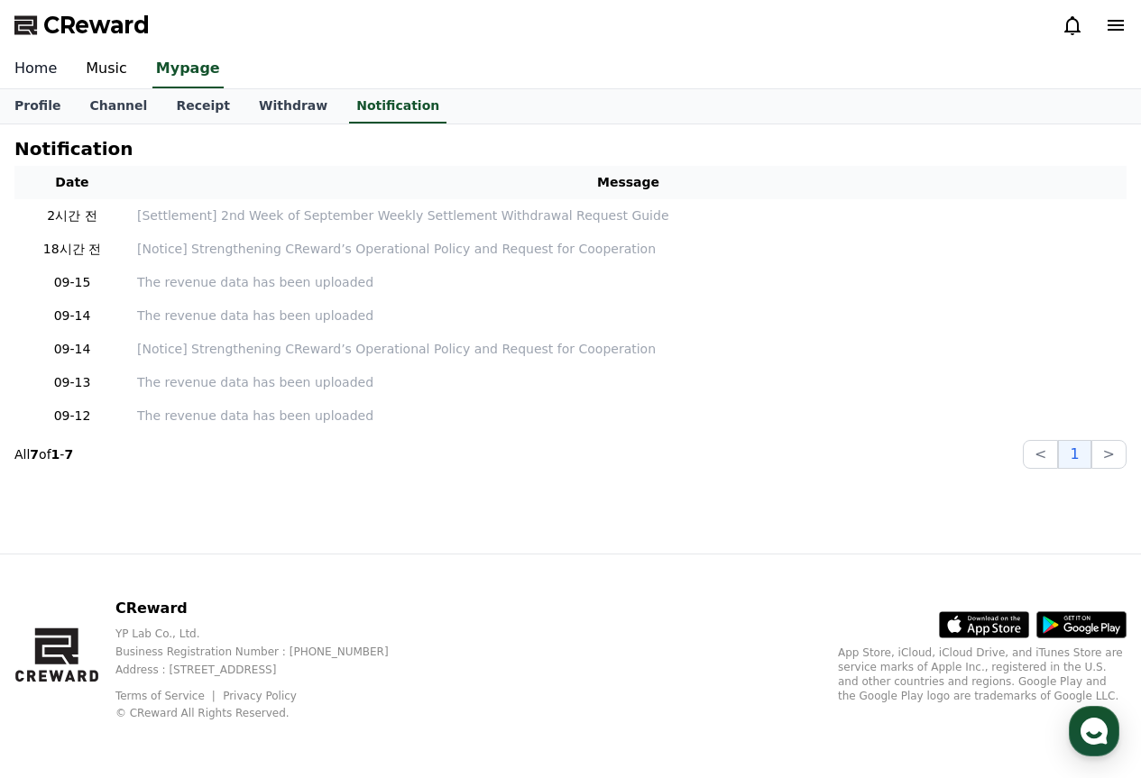
click at [23, 86] on link "Home" at bounding box center [35, 69] width 71 height 38
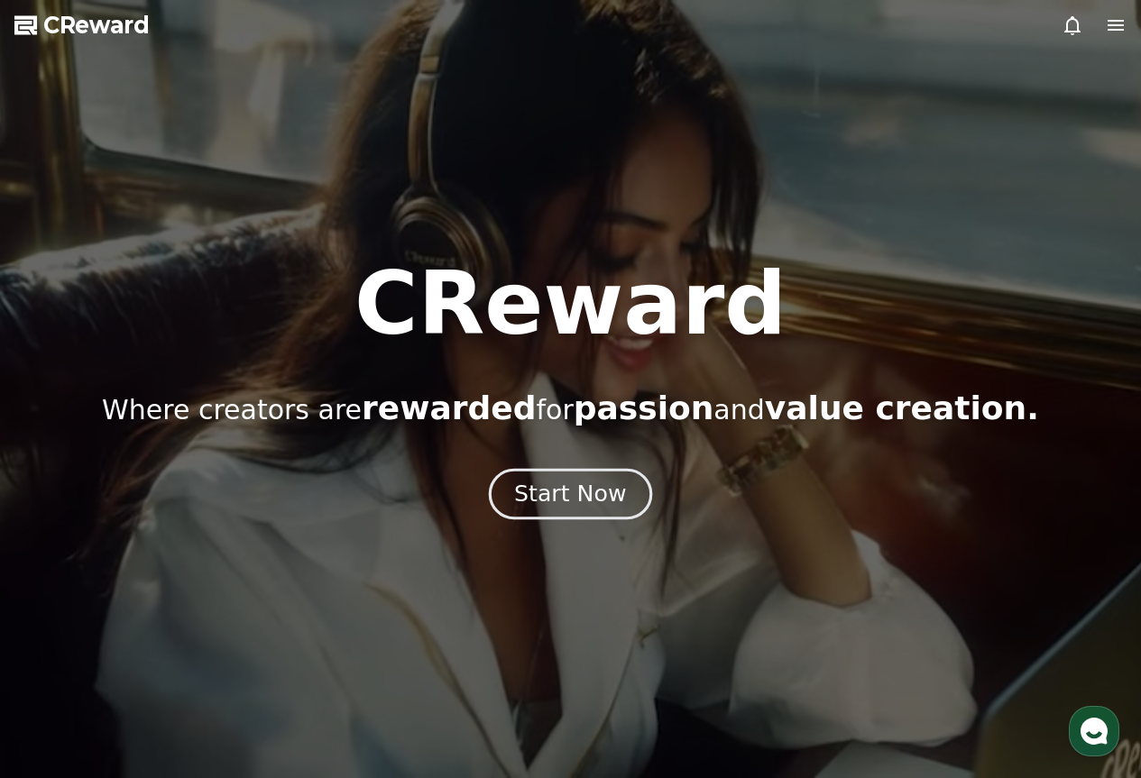
click at [597, 514] on button "Start Now" at bounding box center [570, 493] width 163 height 51
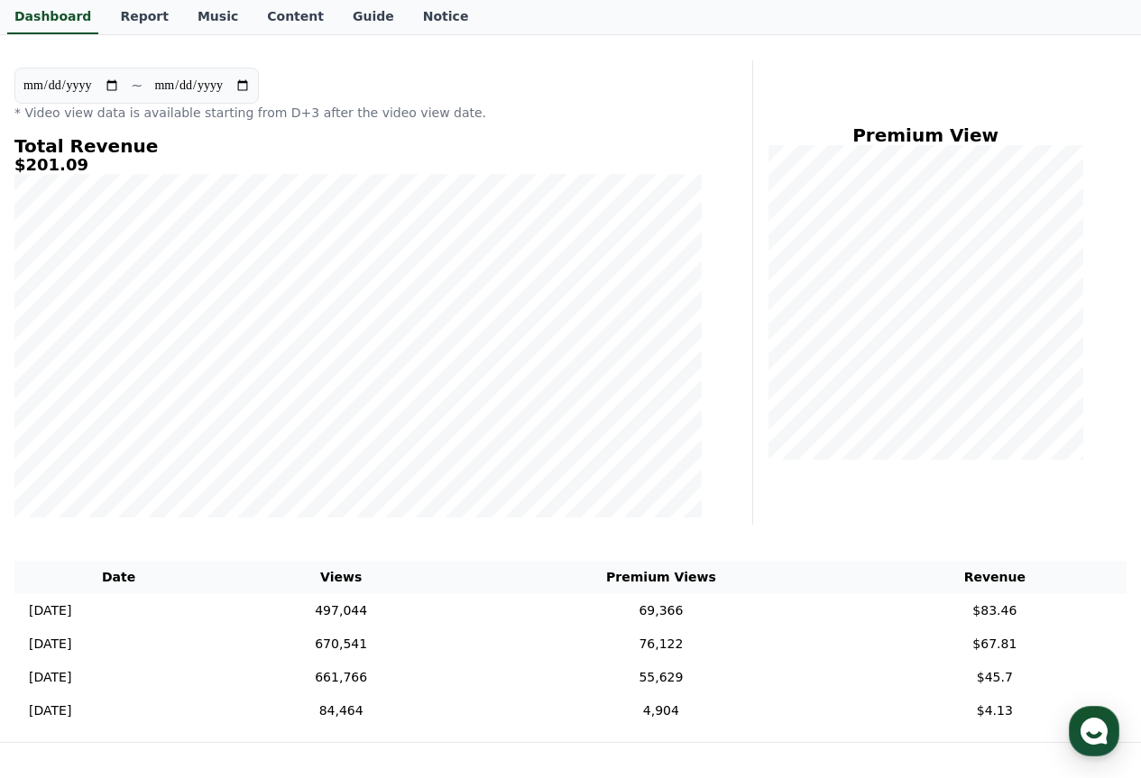
scroll to position [343, 0]
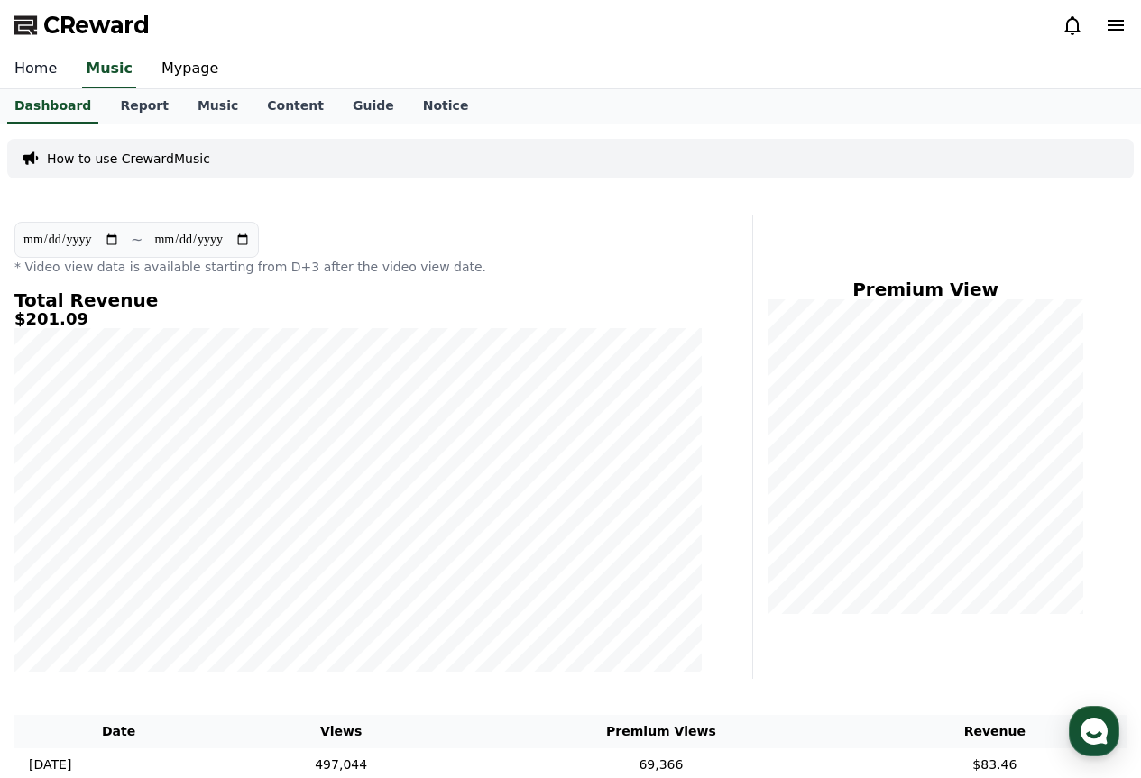
click at [36, 68] on link "Home" at bounding box center [35, 69] width 71 height 38
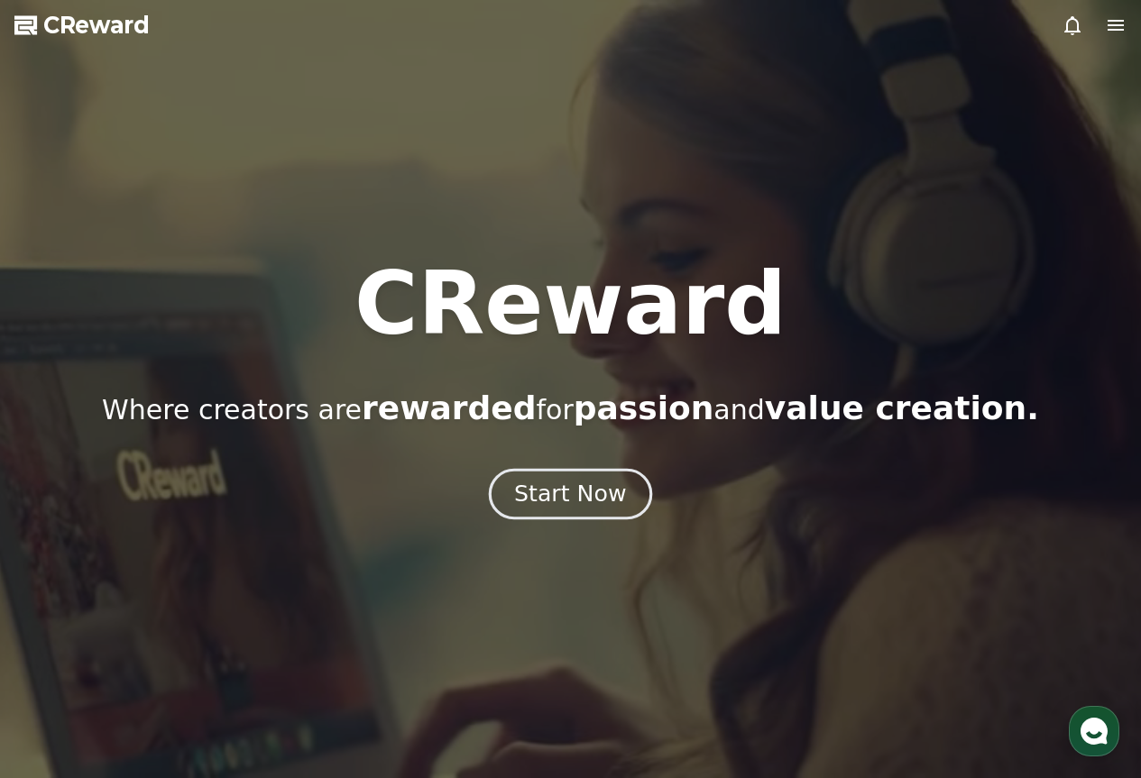
click at [610, 487] on div "Start Now" at bounding box center [570, 494] width 112 height 31
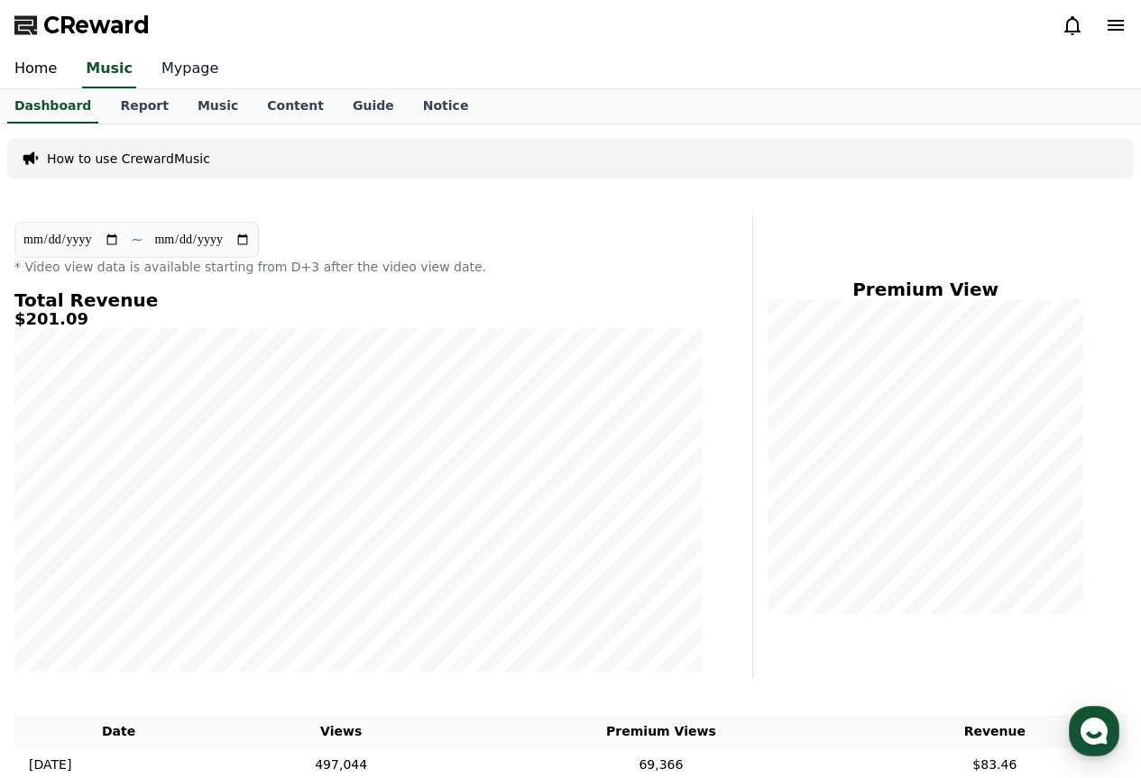
click at [187, 61] on link "Mypage" at bounding box center [190, 69] width 86 height 38
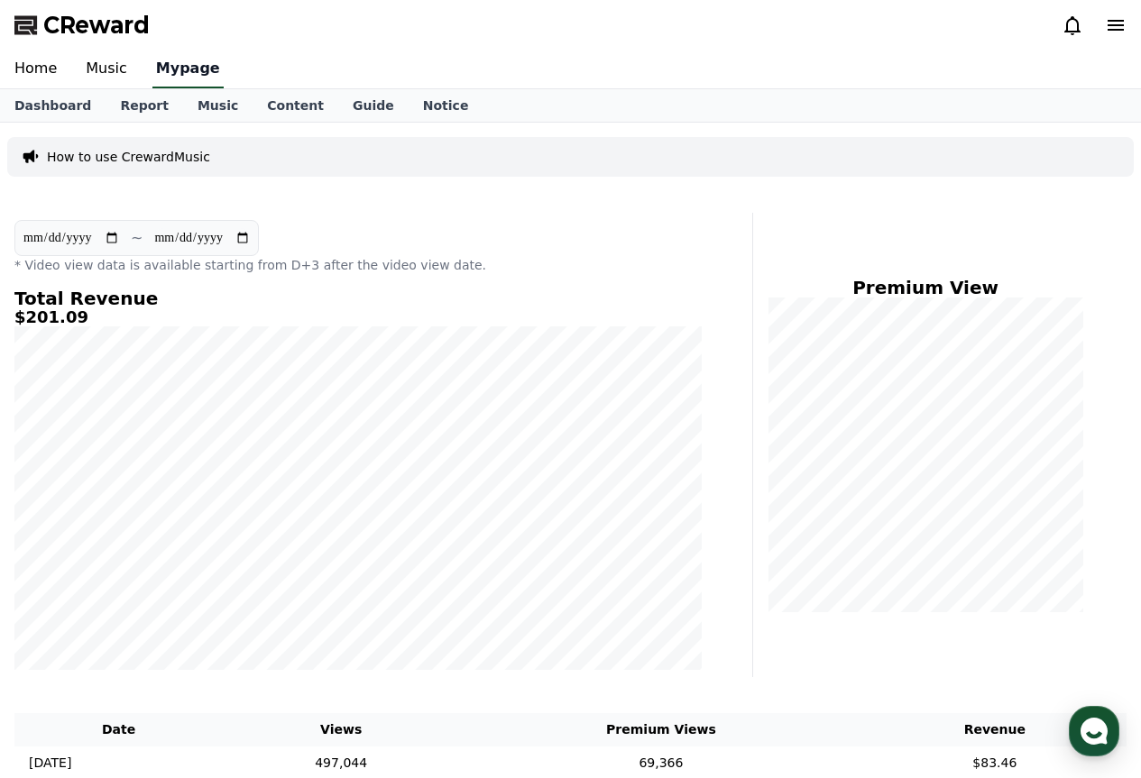
select select "**********"
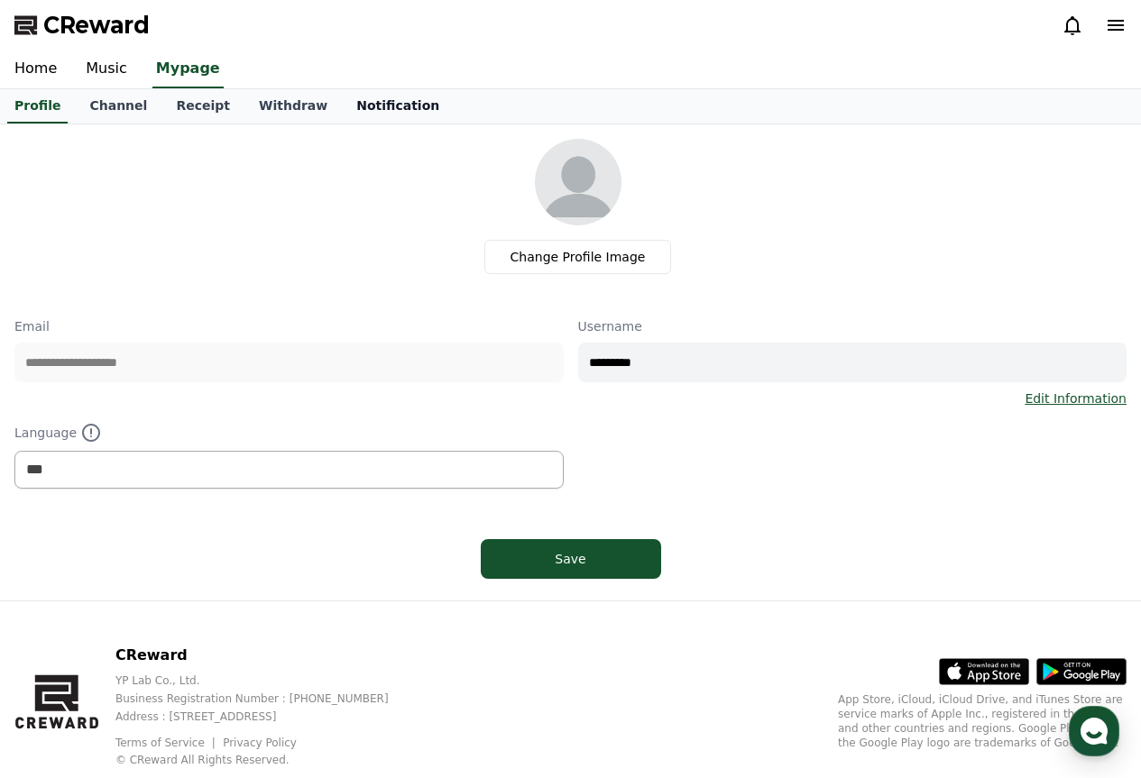
click at [342, 101] on link "Notification" at bounding box center [398, 106] width 112 height 34
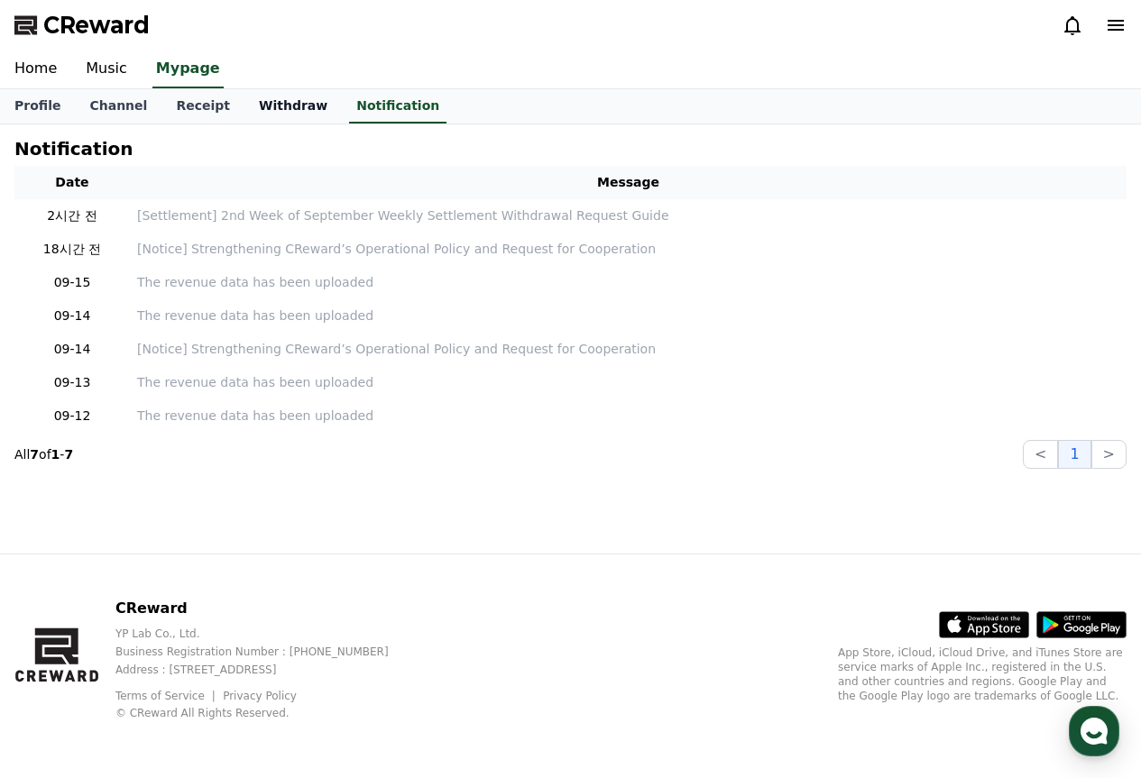
click at [270, 100] on link "Withdraw" at bounding box center [292, 106] width 97 height 34
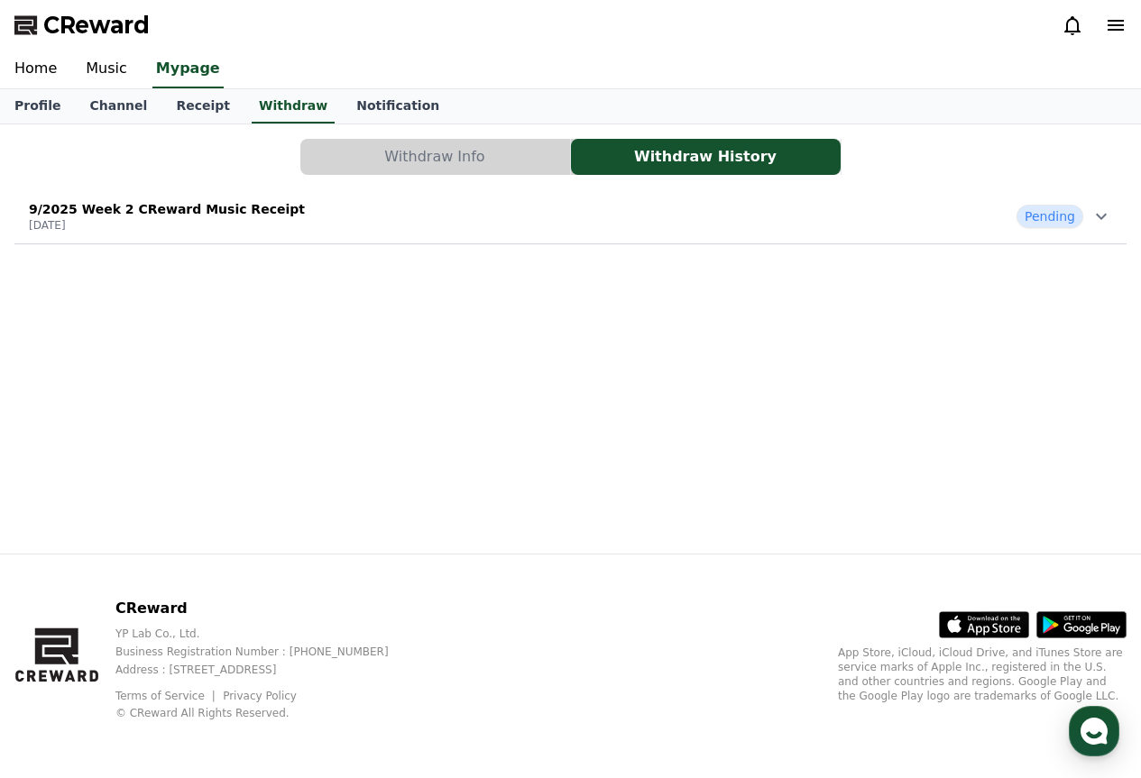
click at [406, 164] on button "Withdraw Info" at bounding box center [435, 157] width 270 height 36
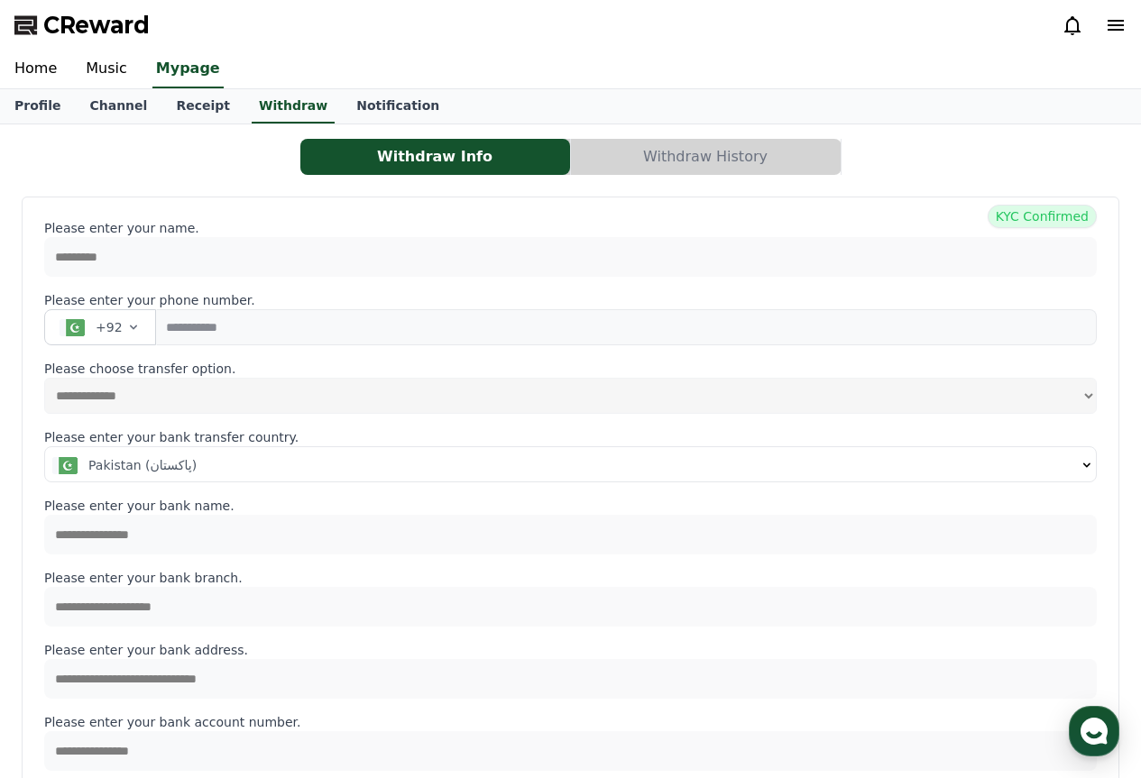
click at [647, 151] on button "Withdraw History" at bounding box center [706, 157] width 270 height 36
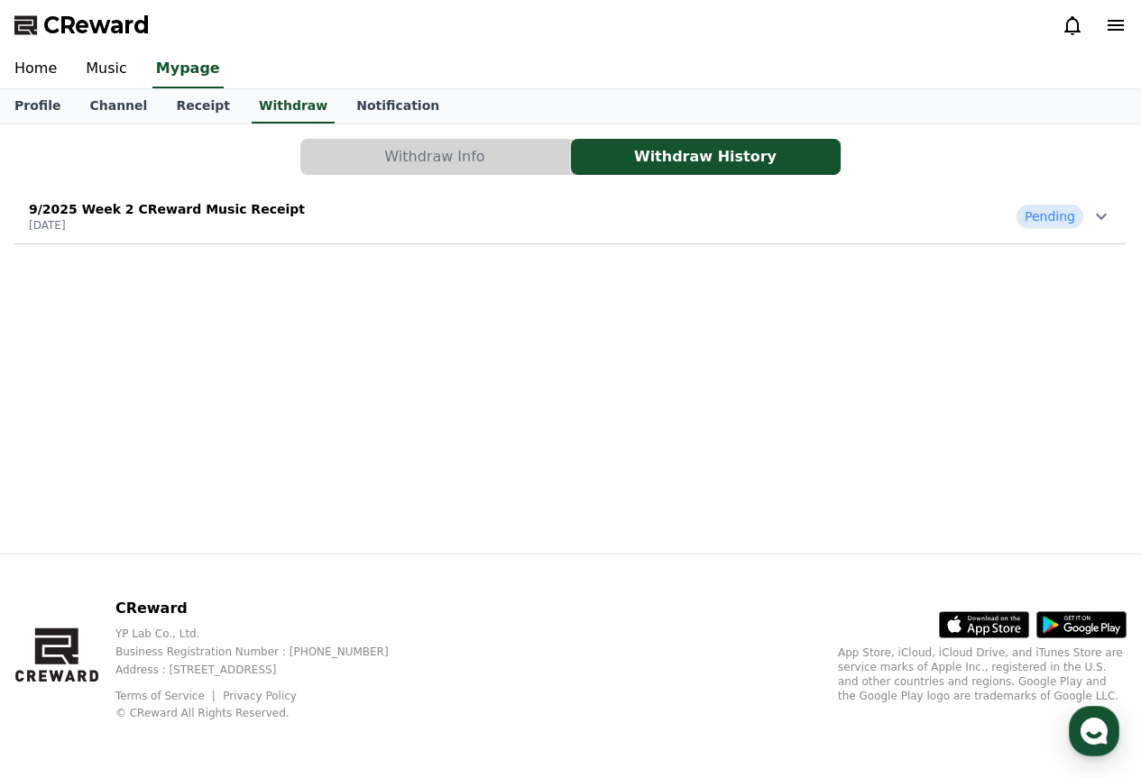
click at [1062, 216] on span "Pending" at bounding box center [1049, 216] width 67 height 23
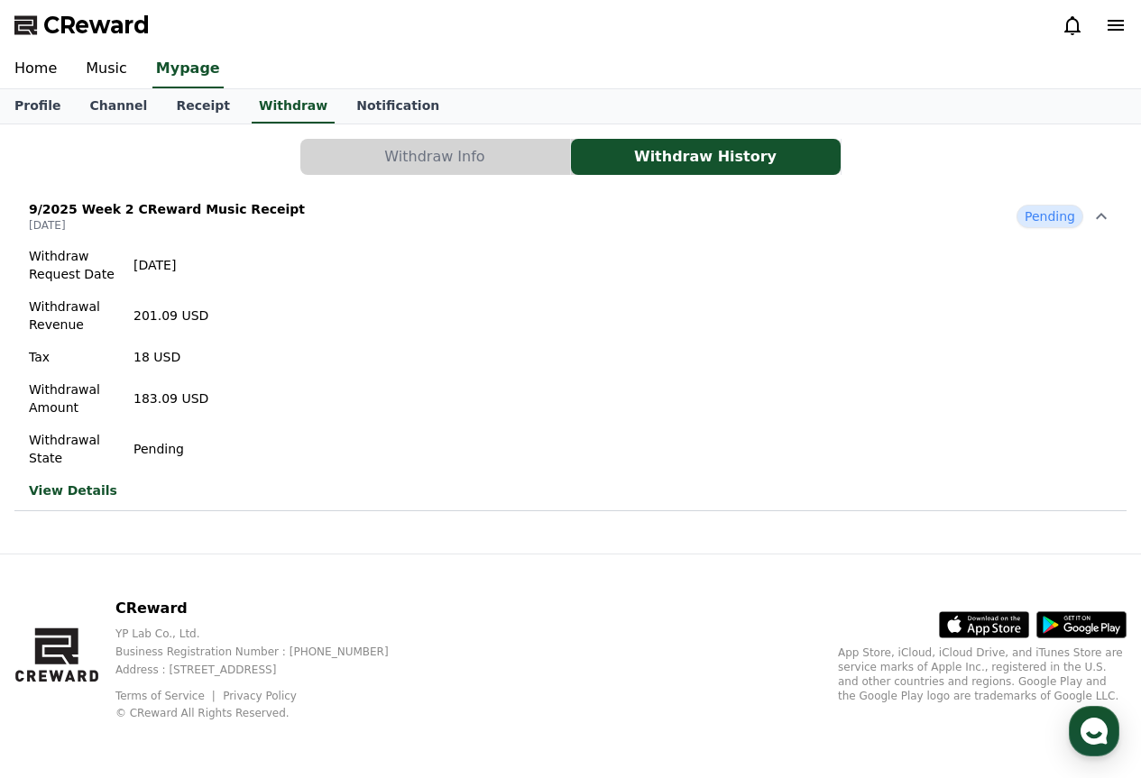
click at [89, 482] on link "View Details" at bounding box center [118, 490] width 179 height 18
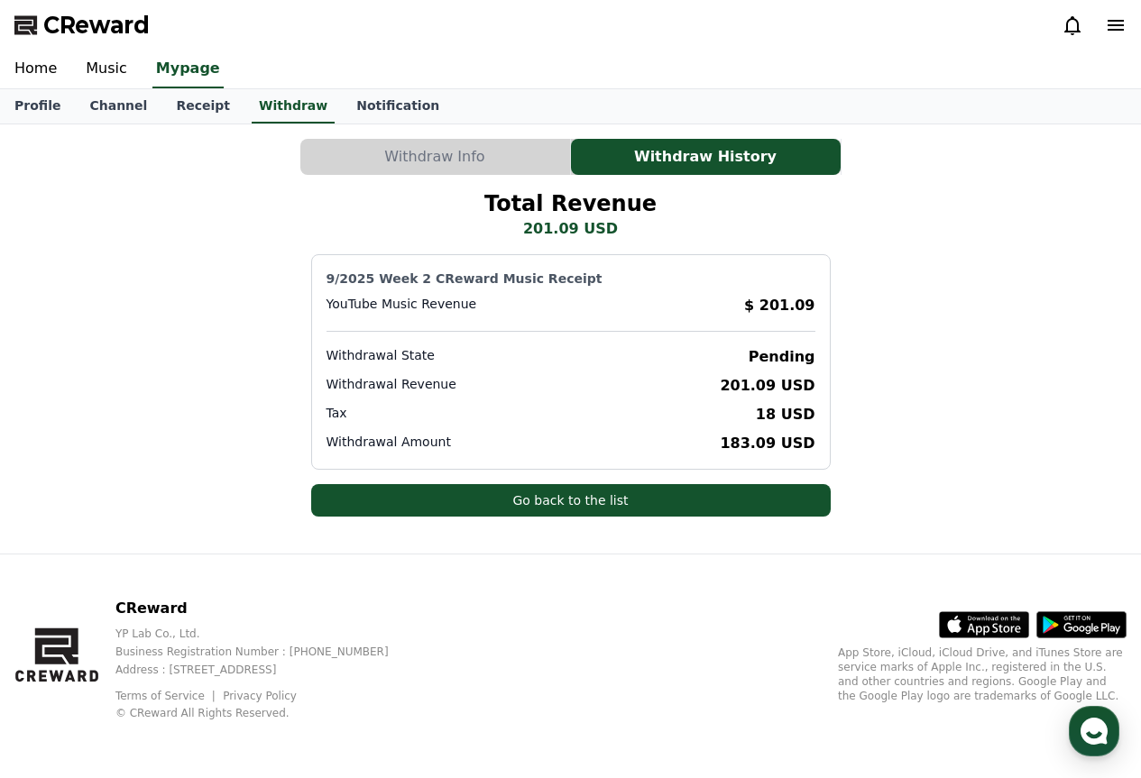
click at [468, 167] on button "Withdraw Info" at bounding box center [435, 157] width 270 height 36
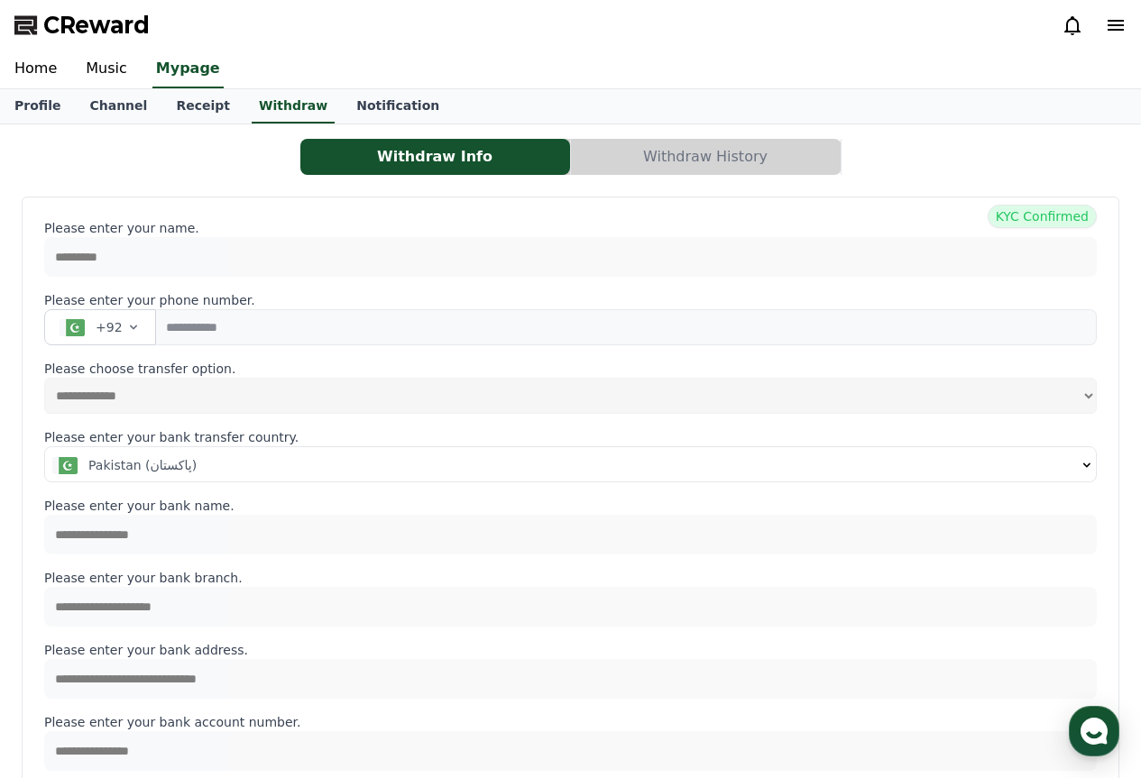
click at [743, 179] on div "**********" at bounding box center [570, 752] width 1126 height 1241
click at [738, 170] on button "Withdraw History" at bounding box center [706, 157] width 270 height 36
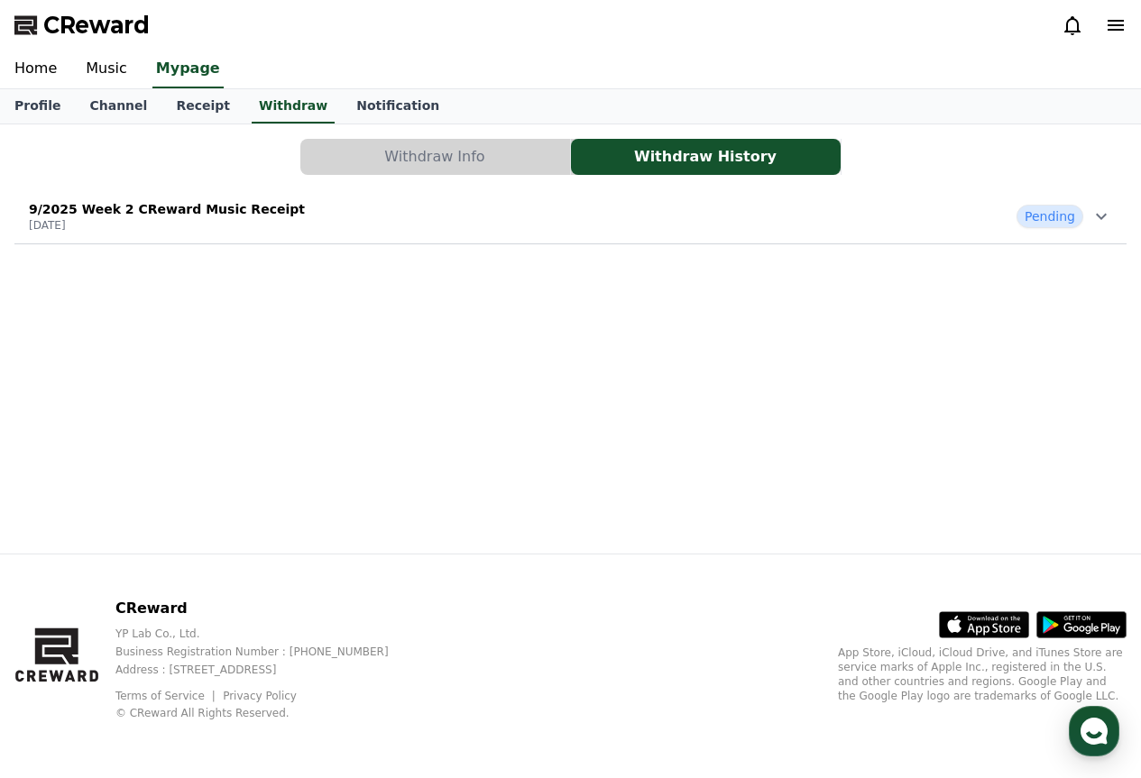
click at [699, 225] on div "9/2025 Week 2 CReward Music Receipt [DATE] Pending" at bounding box center [570, 216] width 1112 height 47
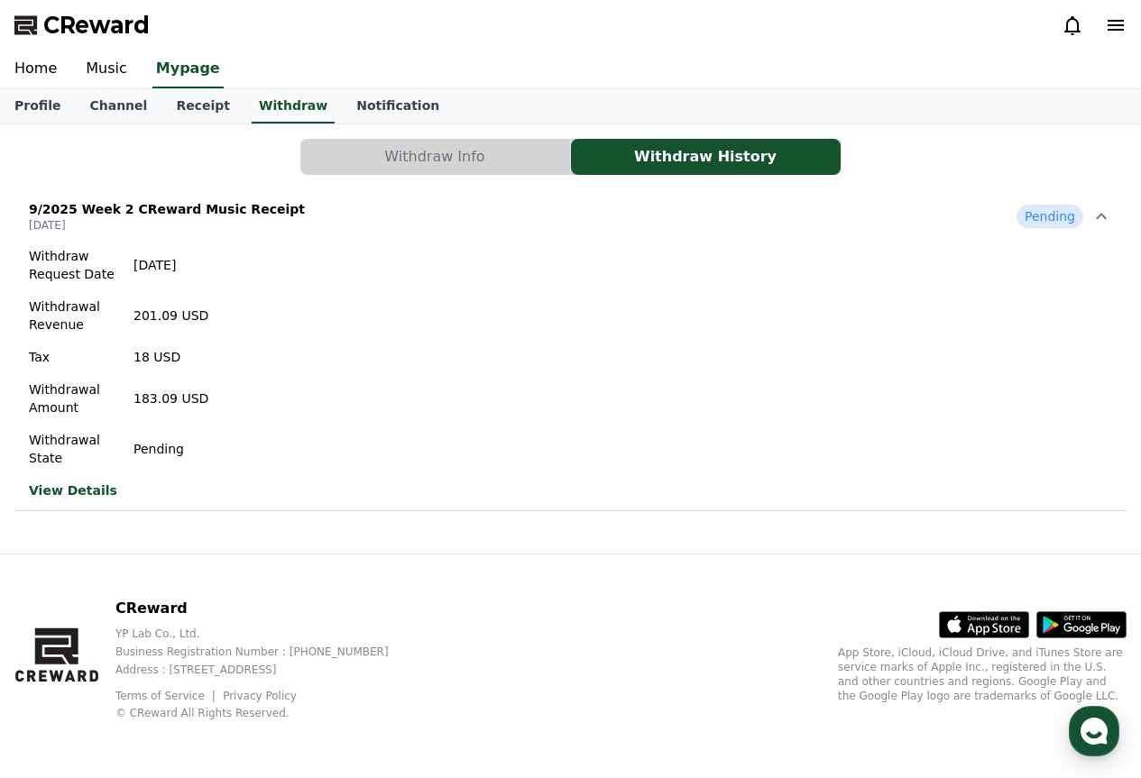
click at [509, 166] on button "Withdraw Info" at bounding box center [435, 157] width 270 height 36
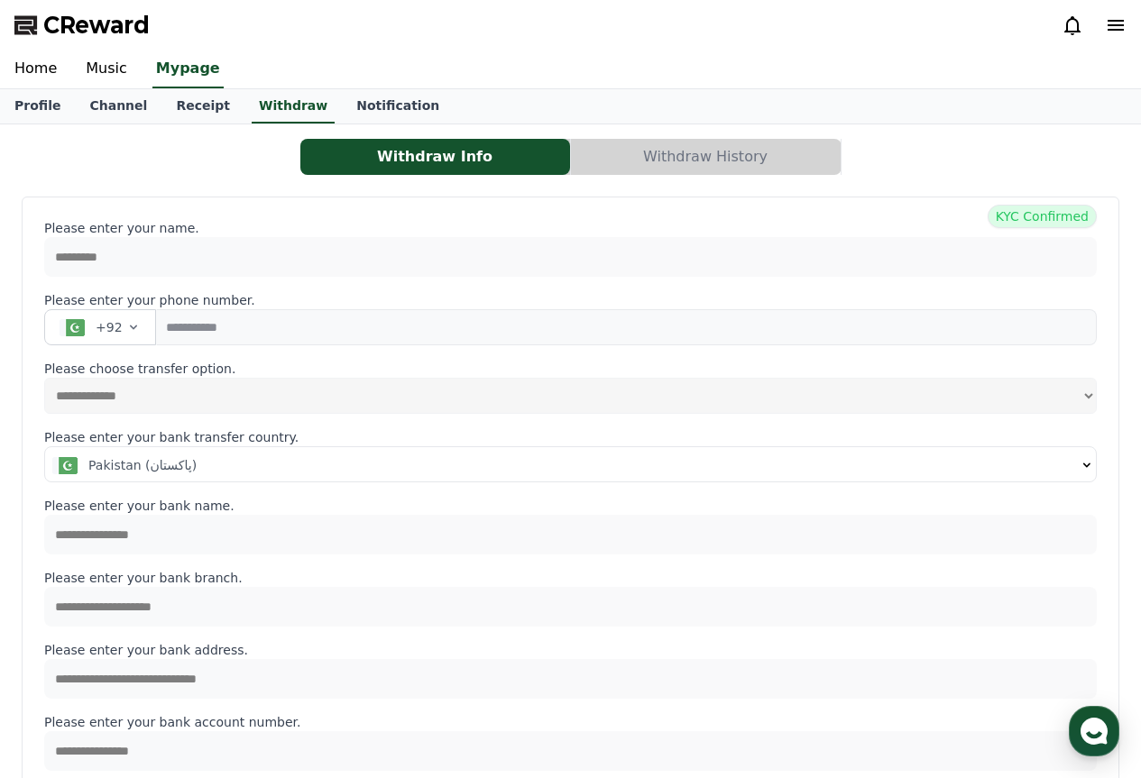
click at [509, 166] on button "Withdraw Info" at bounding box center [435, 157] width 270 height 36
click at [34, 65] on link "Home" at bounding box center [35, 69] width 71 height 38
